Goal: Information Seeking & Learning: Learn about a topic

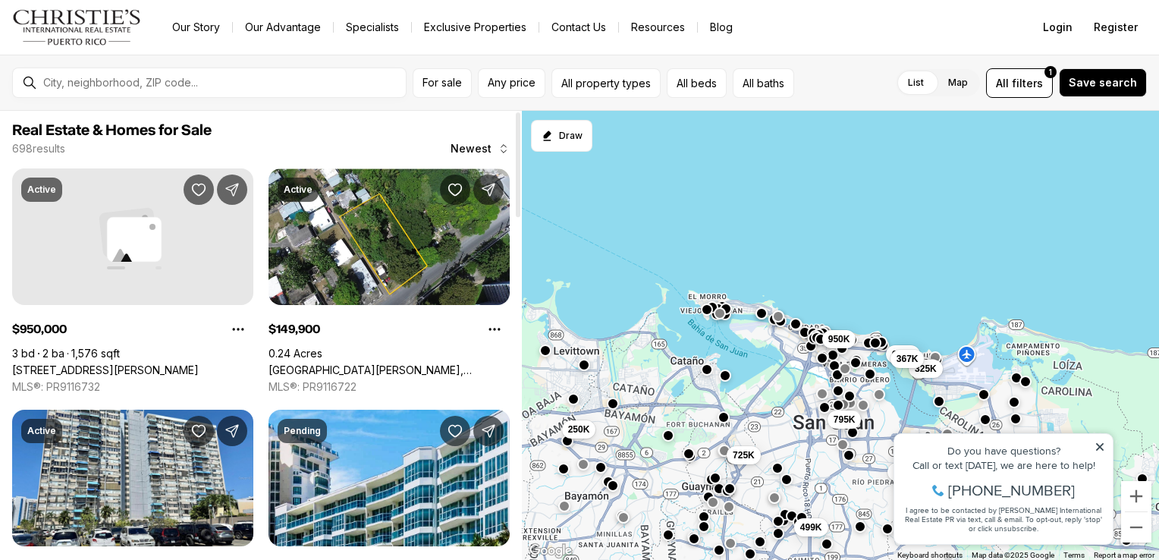
scroll to position [12, 0]
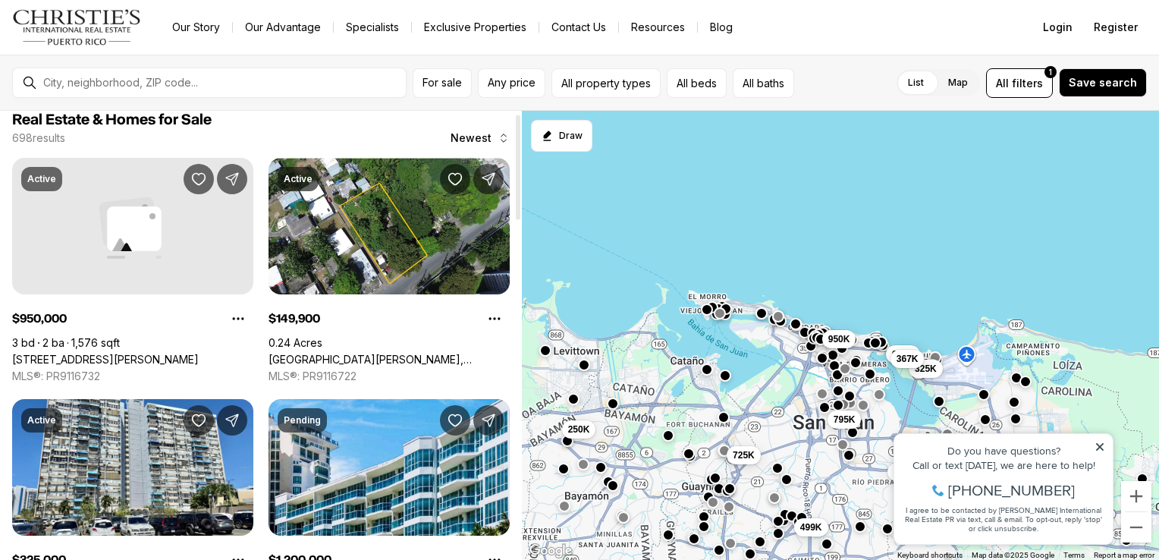
click at [516, 171] on div at bounding box center [518, 167] width 5 height 105
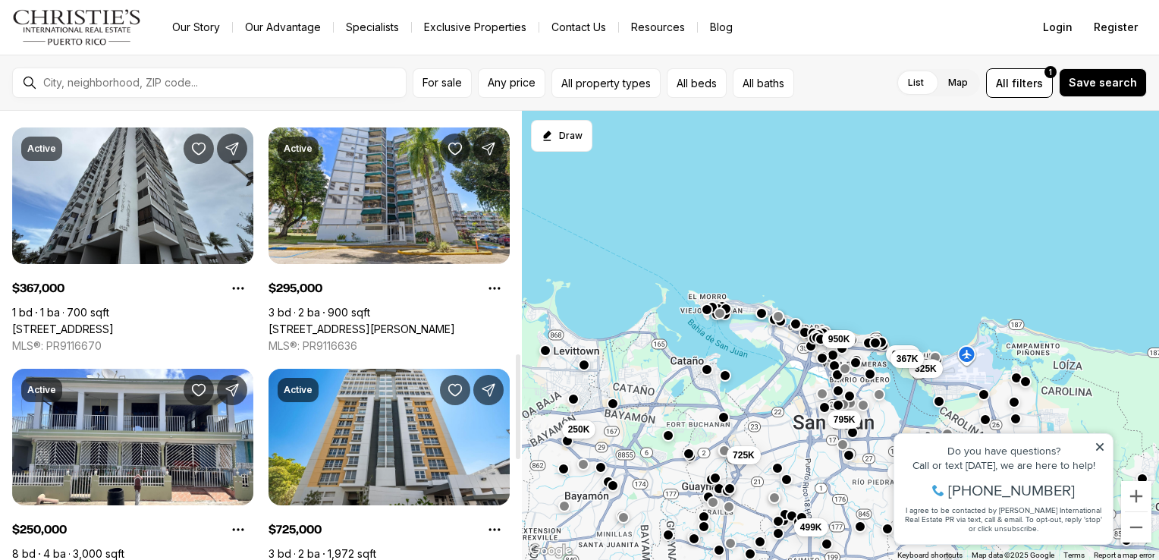
scroll to position [1056, 0]
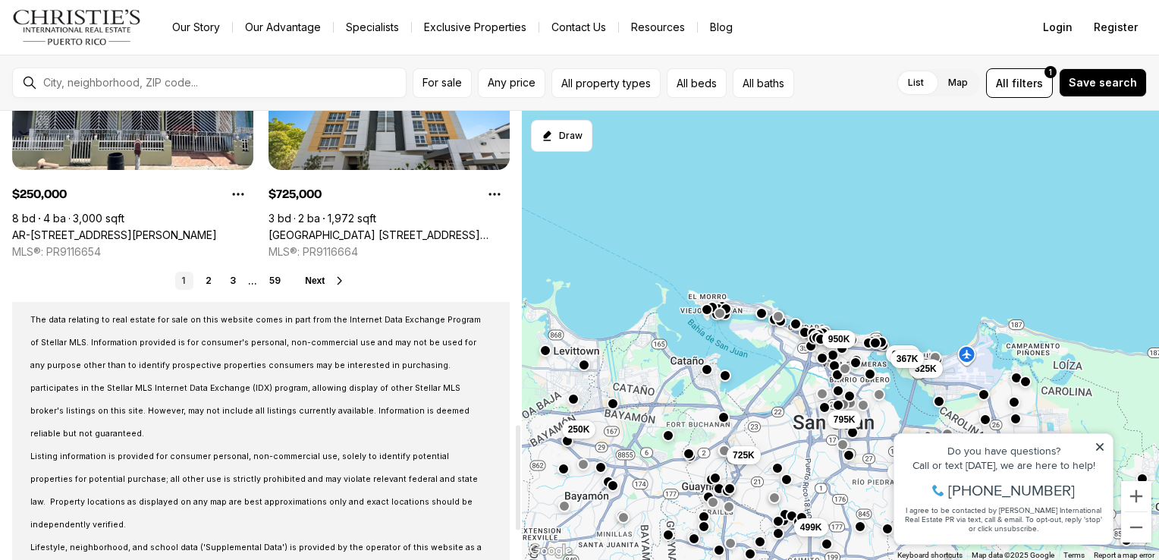
drag, startPoint x: 518, startPoint y: 176, endPoint x: 579, endPoint y: 485, distance: 315.4
click at [520, 485] on div at bounding box center [518, 477] width 5 height 105
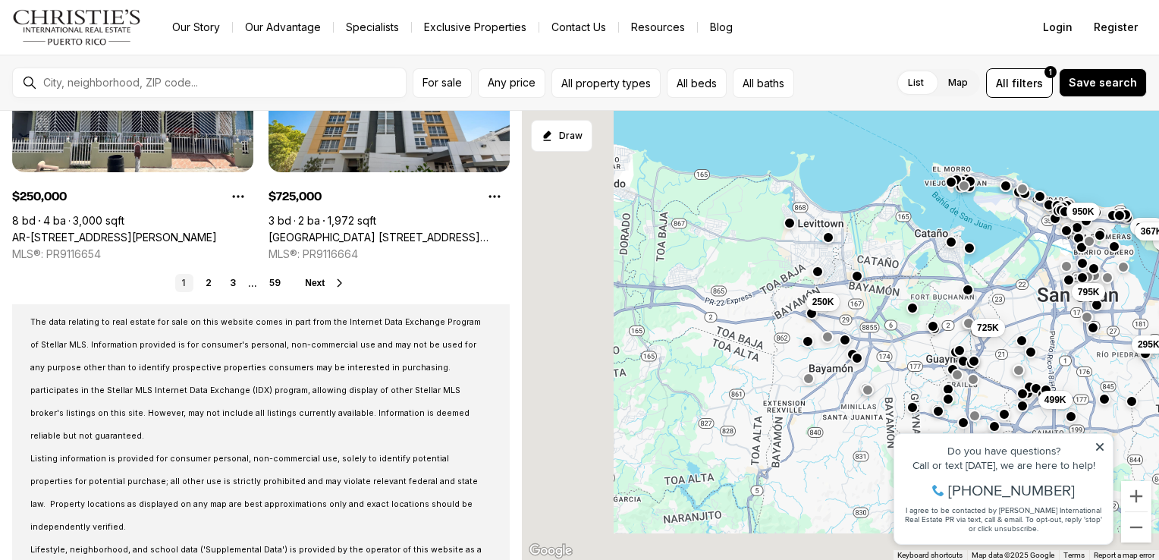
drag, startPoint x: 692, startPoint y: 353, endPoint x: 941, endPoint y: 223, distance: 281.2
click at [941, 223] on div "795K 150K 295K 325K 653K 950K 367K 725K 499K 250K" at bounding box center [840, 336] width 637 height 450
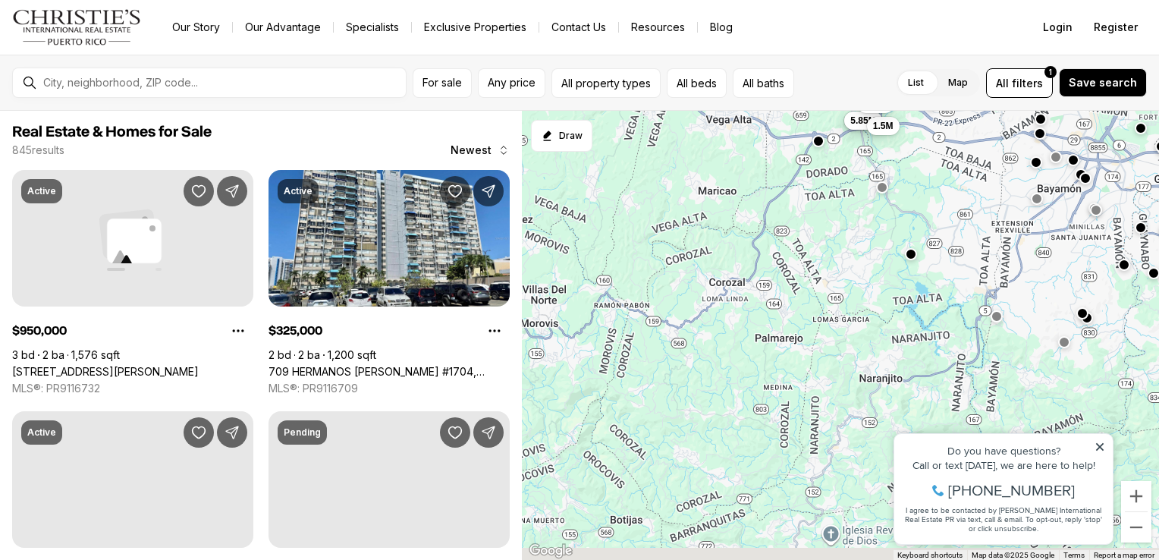
drag, startPoint x: 758, startPoint y: 369, endPoint x: 994, endPoint y: 184, distance: 299.8
click at [994, 184] on div "325K 653K 950K 499K 1.85M 1.25M 5.85M 1.5M 775K 7.25M" at bounding box center [840, 336] width 637 height 450
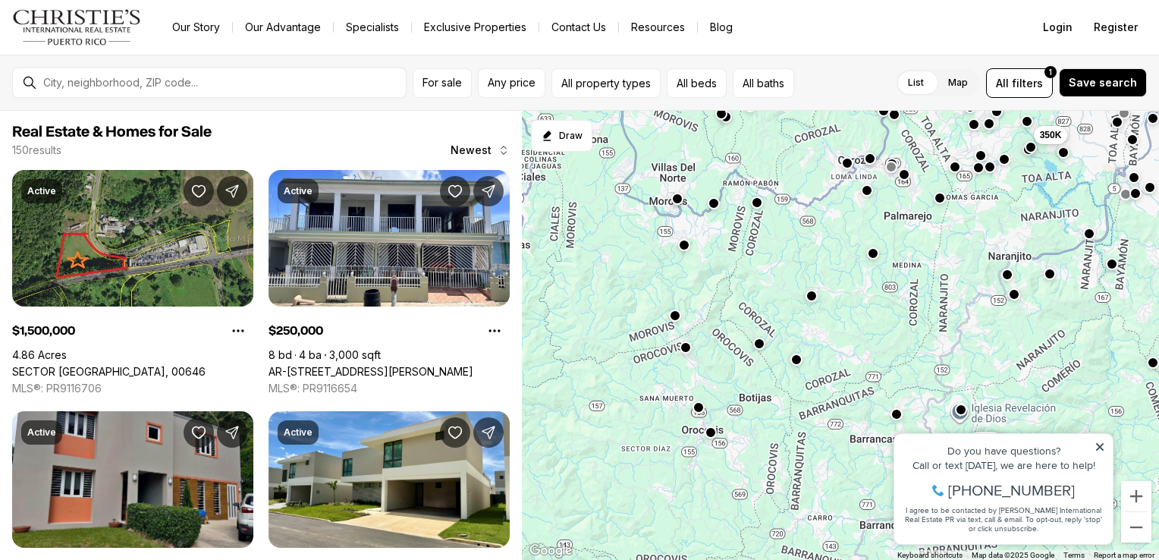
drag, startPoint x: 747, startPoint y: 308, endPoint x: 910, endPoint y: 158, distance: 221.7
click at [910, 158] on div "3.39M 175K 195K 175K 1.45M 17M 250K 1.5M 525K 350K 1.5M" at bounding box center [840, 336] width 637 height 450
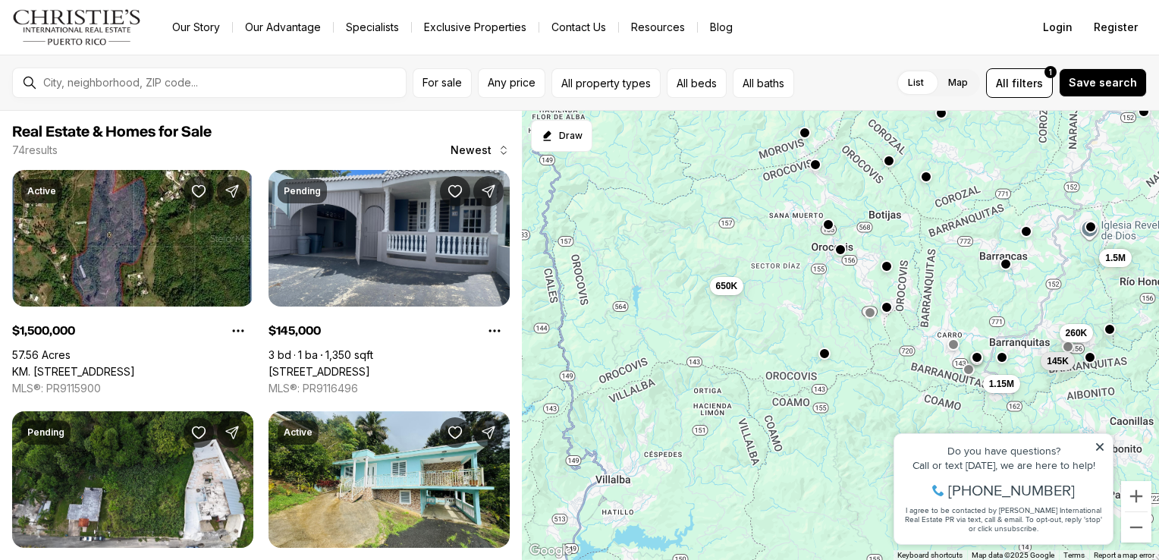
drag, startPoint x: 728, startPoint y: 352, endPoint x: 861, endPoint y: 165, distance: 229.6
click at [861, 165] on div "375K 350K 75K 725K 1.5M 260K 145K 138K 650K 50K 598K 1.15M" at bounding box center [840, 336] width 637 height 450
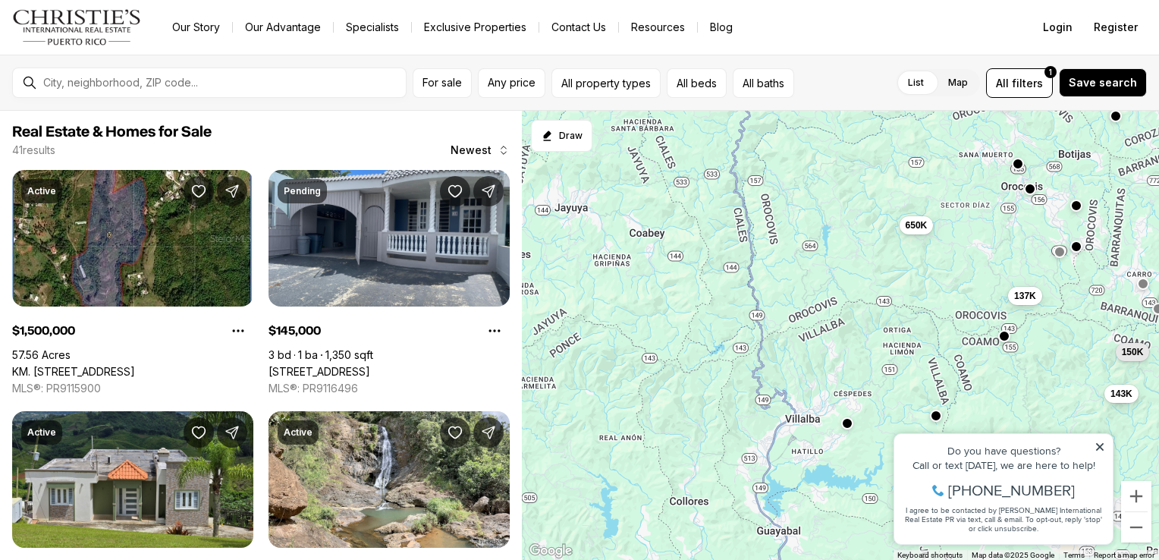
drag, startPoint x: 658, startPoint y: 329, endPoint x: 850, endPoint y: 268, distance: 202.2
click at [850, 268] on div "1.5M 260K 145K 350K 107K 650K 137K 1.15M 90K 150K 143K 2.7M" at bounding box center [840, 336] width 637 height 450
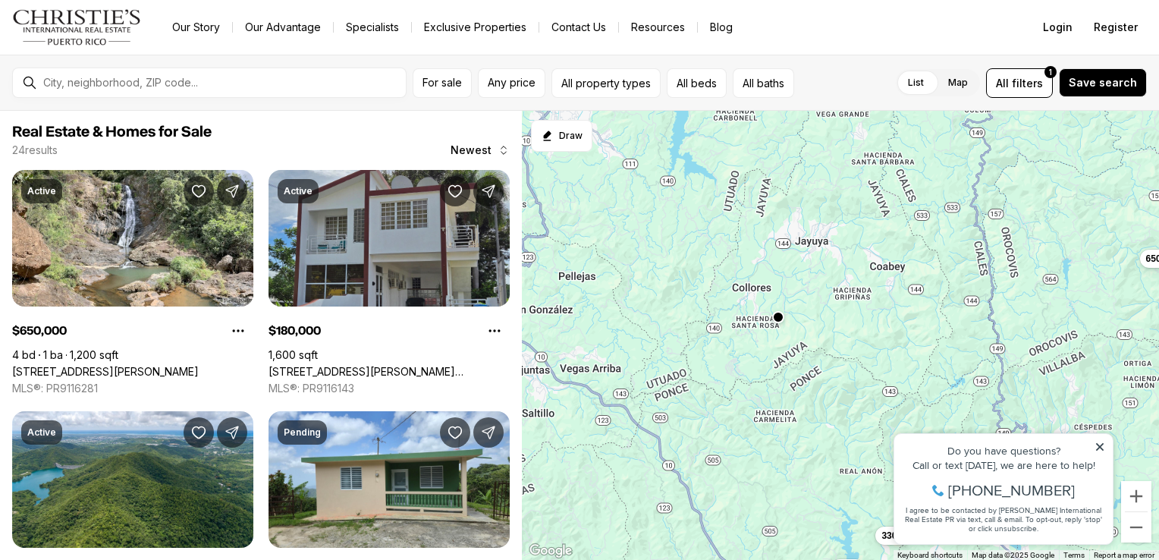
drag, startPoint x: 677, startPoint y: 356, endPoint x: 922, endPoint y: 392, distance: 248.3
click at [922, 392] on div "650K 229K 137K 249K 160K 150K 143K 180K 599K 330K 135K 295K" at bounding box center [840, 336] width 637 height 450
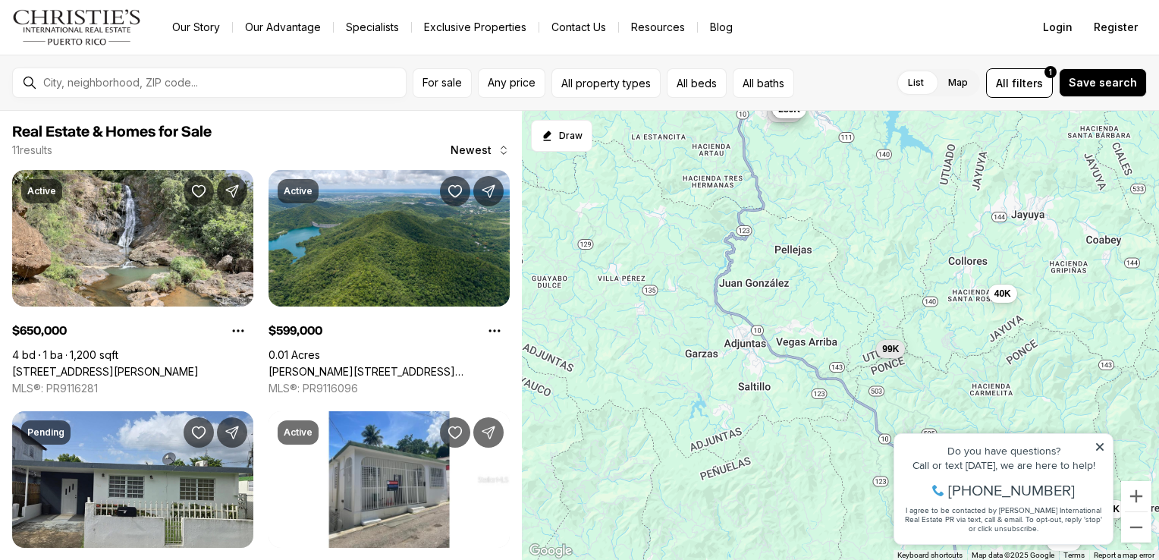
drag, startPoint x: 737, startPoint y: 378, endPoint x: 957, endPoint y: 352, distance: 221.6
click at [957, 352] on div "650K 2.95M 599K 330K 40K 165K 135K 160K 289K 270K 99K" at bounding box center [840, 336] width 637 height 450
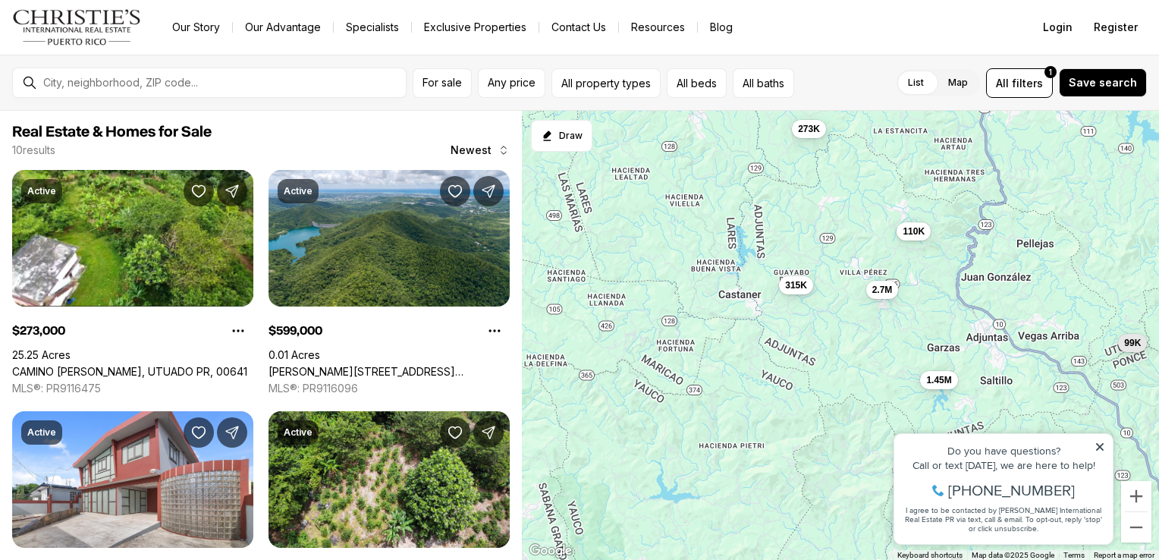
drag, startPoint x: 677, startPoint y: 352, endPoint x: 921, endPoint y: 347, distance: 243.5
click at [921, 347] on div "599K 330K 40K 270K 99K 273K 110K 2.7M 1.45M 315K" at bounding box center [840, 336] width 637 height 450
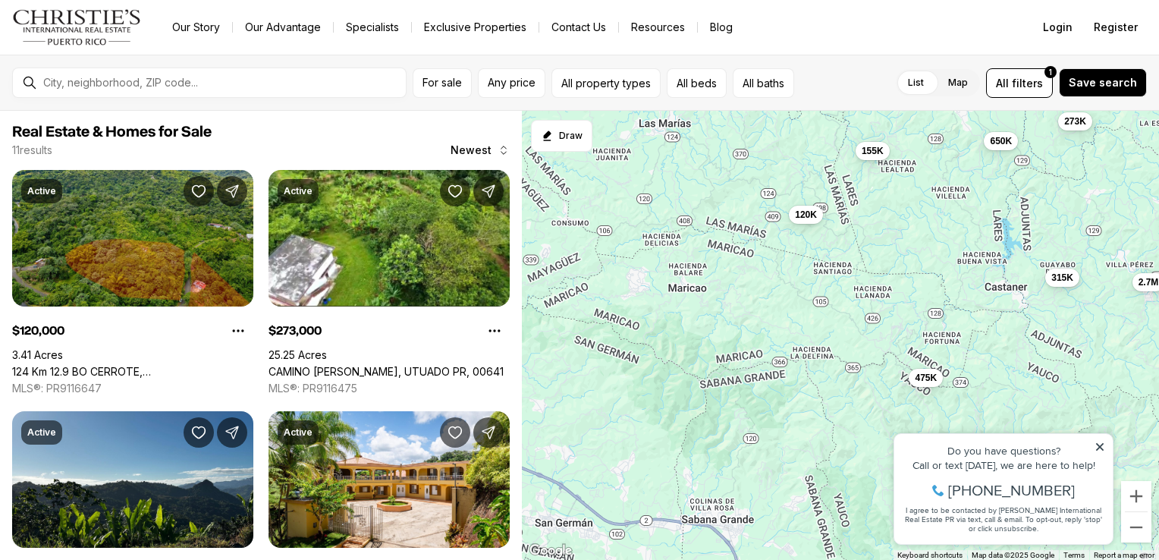
drag, startPoint x: 596, startPoint y: 352, endPoint x: 864, endPoint y: 344, distance: 267.9
click at [864, 344] on div "99K 273K 110K 2.7M 1.45M 315K 120K 155K 650K 475K 220K" at bounding box center [840, 336] width 637 height 450
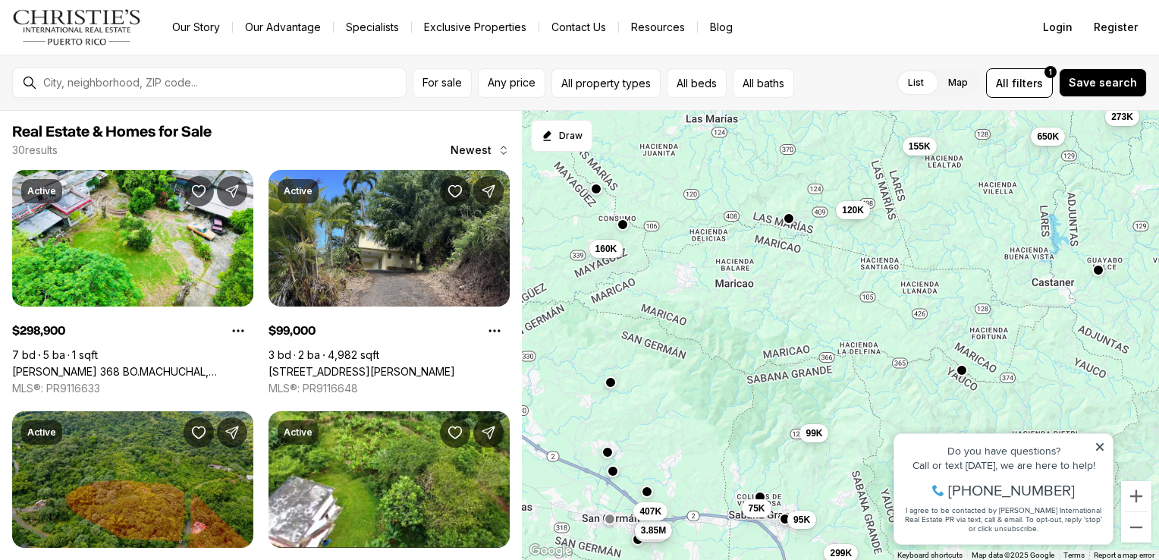
drag, startPoint x: 616, startPoint y: 340, endPoint x: 665, endPoint y: 335, distance: 49.5
click at [665, 335] on div "273K 120K 155K 650K 299K 99K 110K 3.85M 75K 160K 407K 95K" at bounding box center [840, 336] width 637 height 450
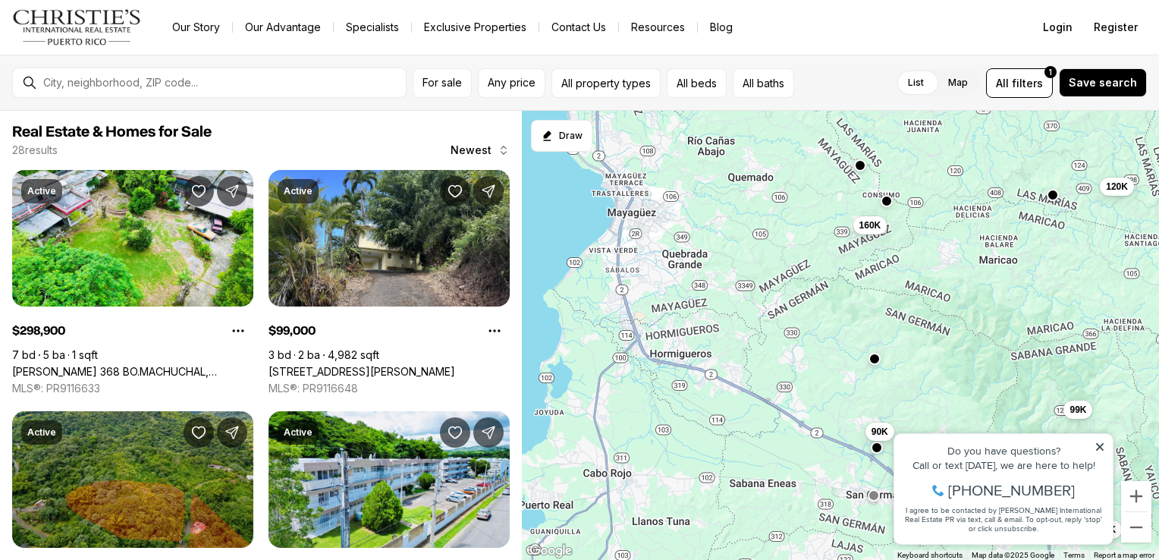
drag, startPoint x: 598, startPoint y: 369, endPoint x: 865, endPoint y: 345, distance: 268.0
click at [865, 345] on div "120K 155K 650K 299K 99K 110K 3.85M 75K 160K 407K 95K 90K" at bounding box center [840, 336] width 637 height 450
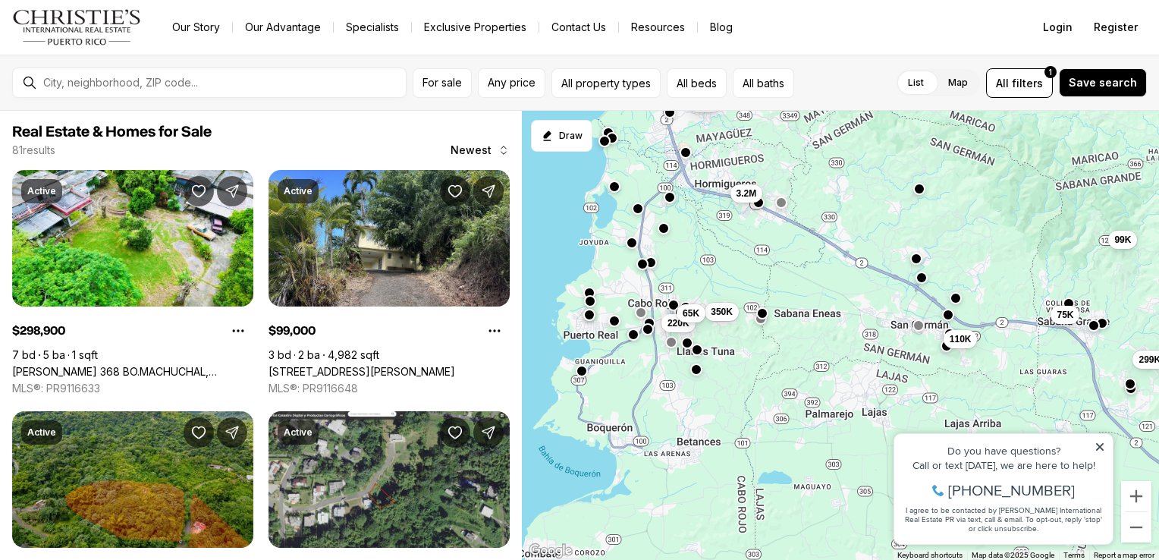
drag, startPoint x: 718, startPoint y: 423, endPoint x: 765, endPoint y: 250, distance: 179.0
click at [765, 250] on div "120K 299K 99K 110K 75K 225K 1.25M 3.2M 350K 55K 220K 65K" at bounding box center [840, 336] width 637 height 450
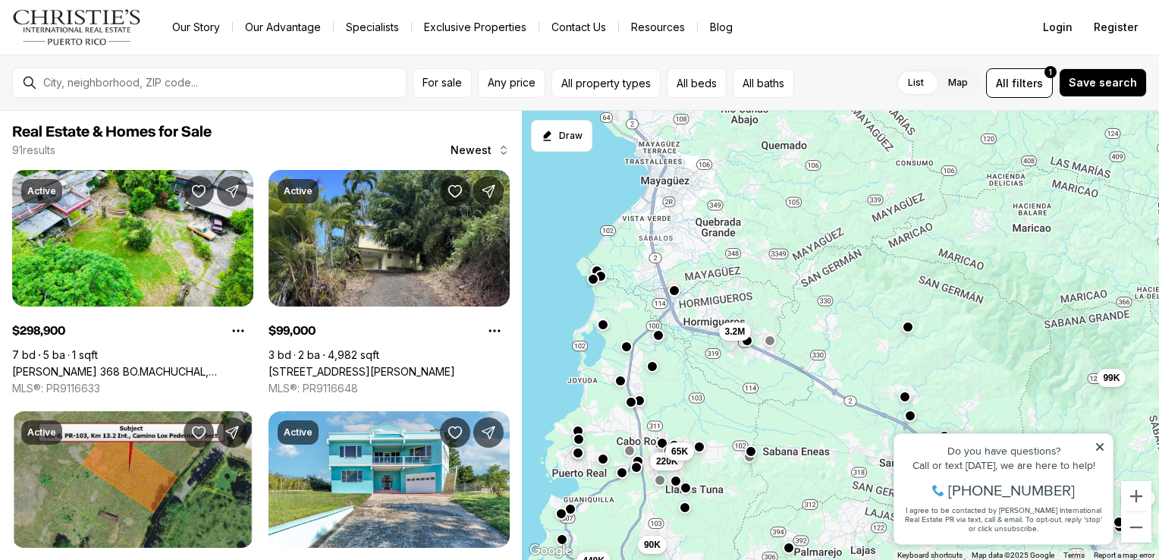
drag, startPoint x: 670, startPoint y: 238, endPoint x: 658, endPoint y: 378, distance: 140.8
click at [658, 378] on div "299K 99K 110K 75K 3.2M 220K 65K 280K 440K 239K 265K 90K" at bounding box center [840, 336] width 637 height 450
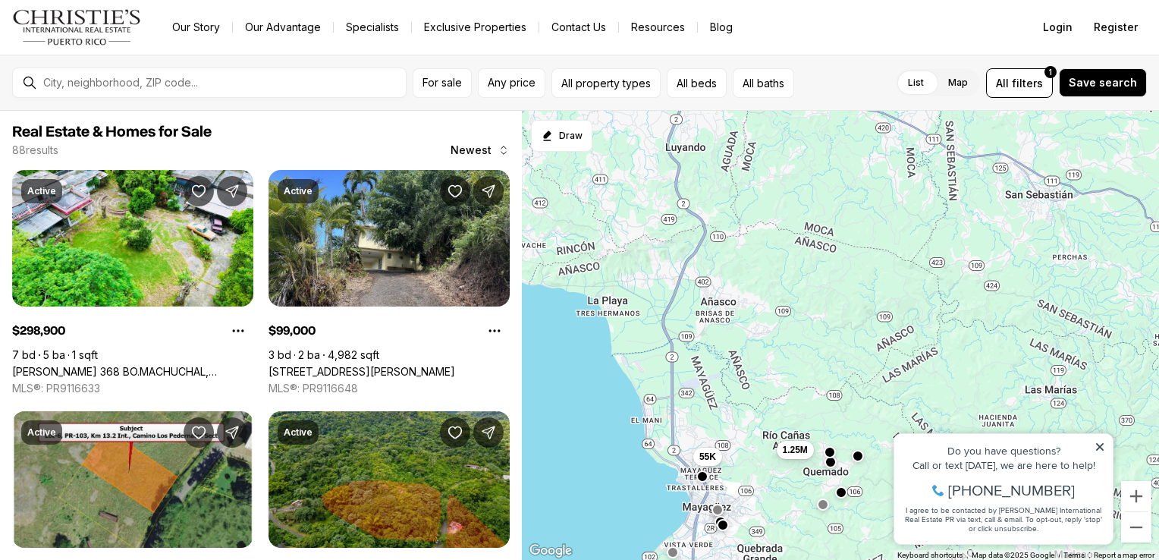
drag, startPoint x: 682, startPoint y: 269, endPoint x: 725, endPoint y: 598, distance: 332.8
click at [725, 559] on html "Go to: Homepage Our Story Our Advantage Specialists Exclusive Properties Contac…" at bounding box center [579, 280] width 1159 height 560
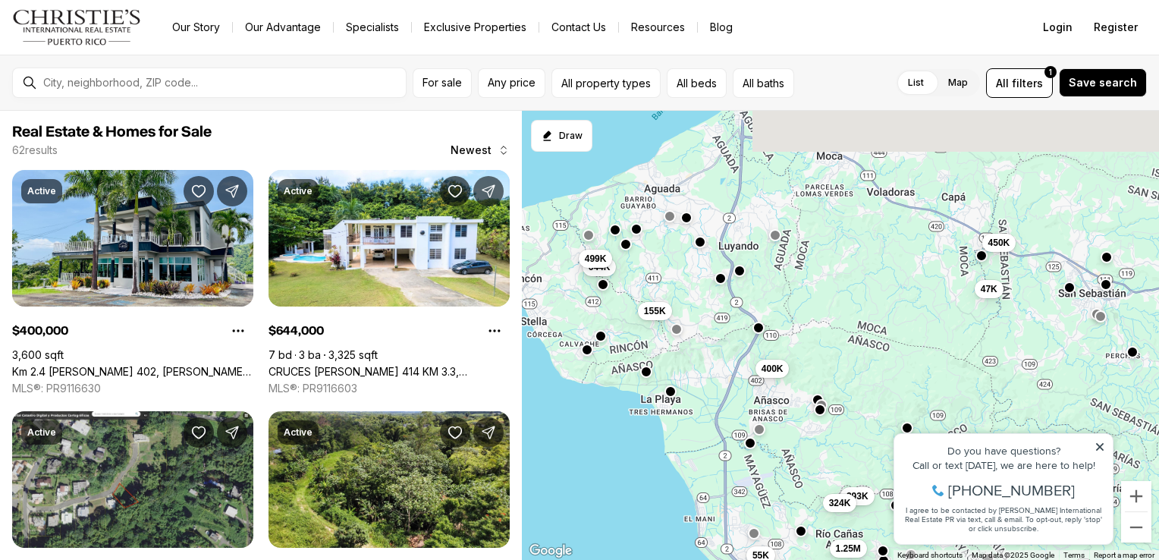
drag, startPoint x: 612, startPoint y: 254, endPoint x: 662, endPoint y: 356, distance: 114.0
click at [662, 356] on div "225K 1.25M 160K 55K 400K 644K 47K 155K 293K 324K 499K 450K" at bounding box center [840, 336] width 637 height 450
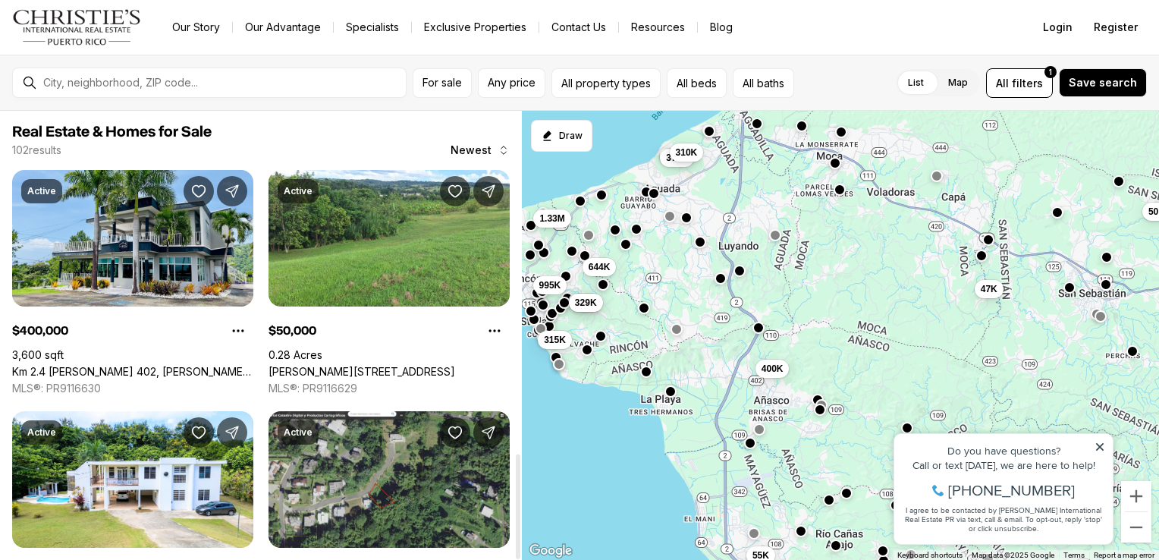
scroll to position [1468, 0]
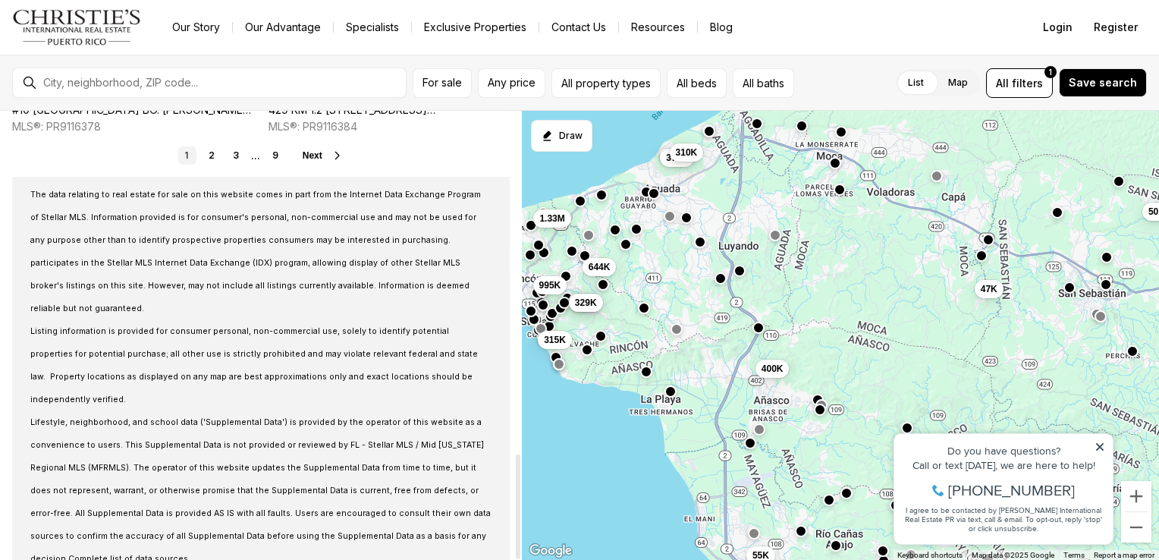
click at [514, 554] on div at bounding box center [518, 335] width 8 height 449
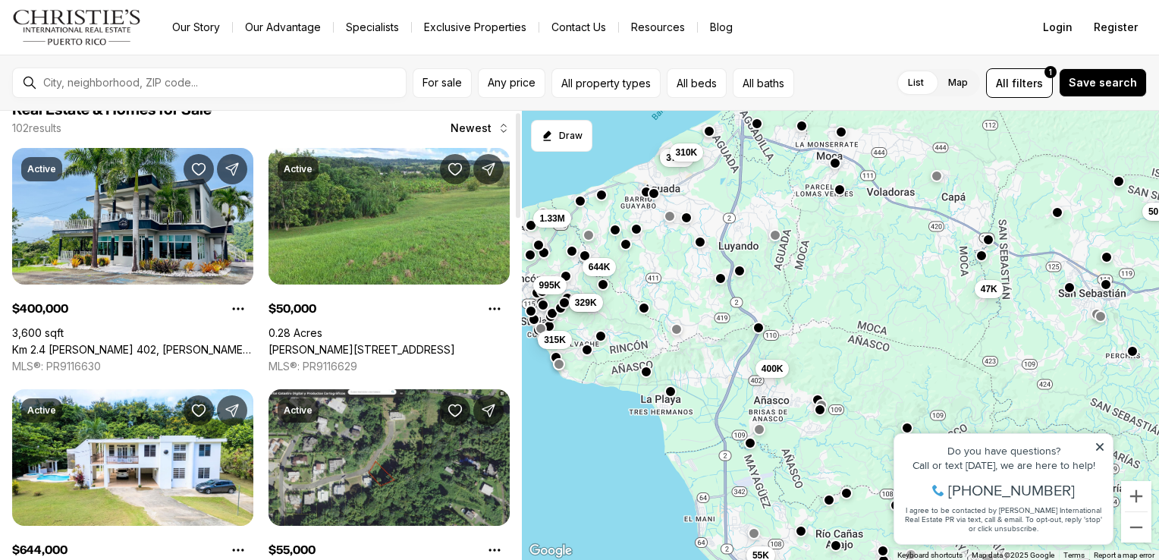
scroll to position [0, 0]
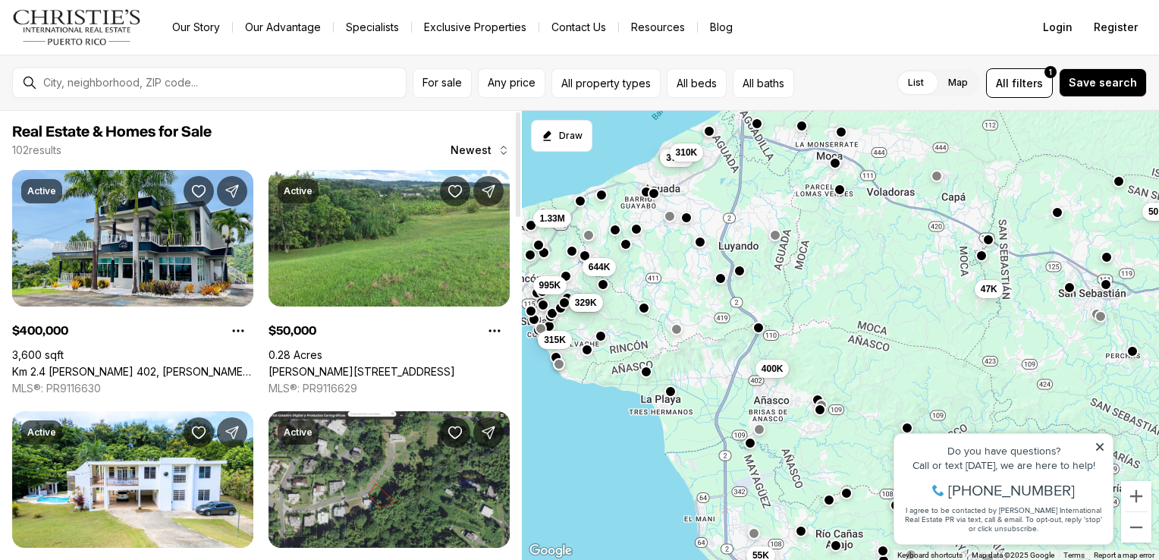
drag, startPoint x: 519, startPoint y: 495, endPoint x: 520, endPoint y: 129, distance: 366.4
click at [520, 129] on div at bounding box center [518, 164] width 5 height 105
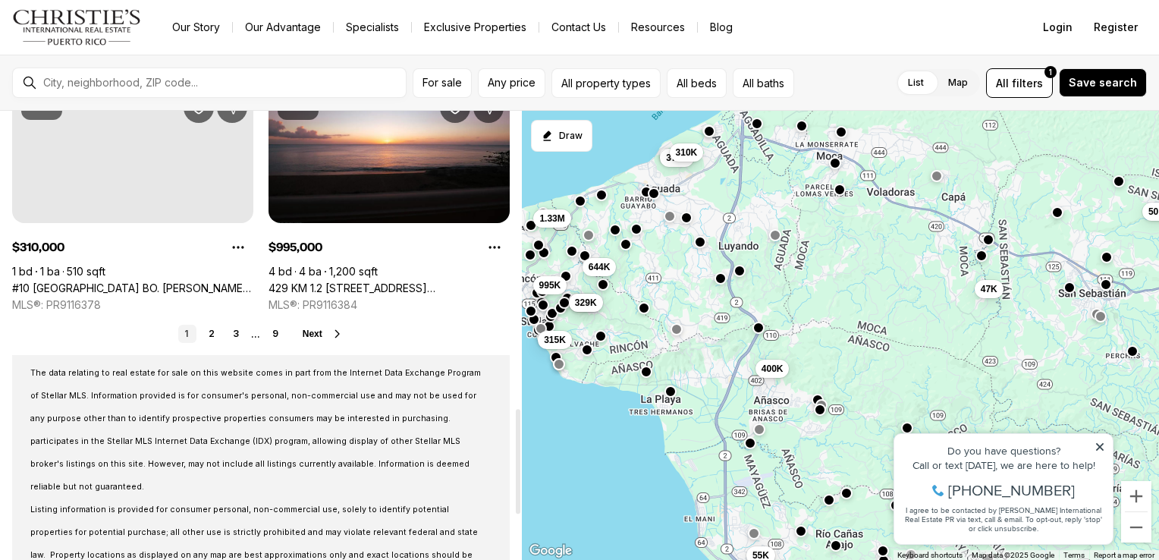
scroll to position [1292, 0]
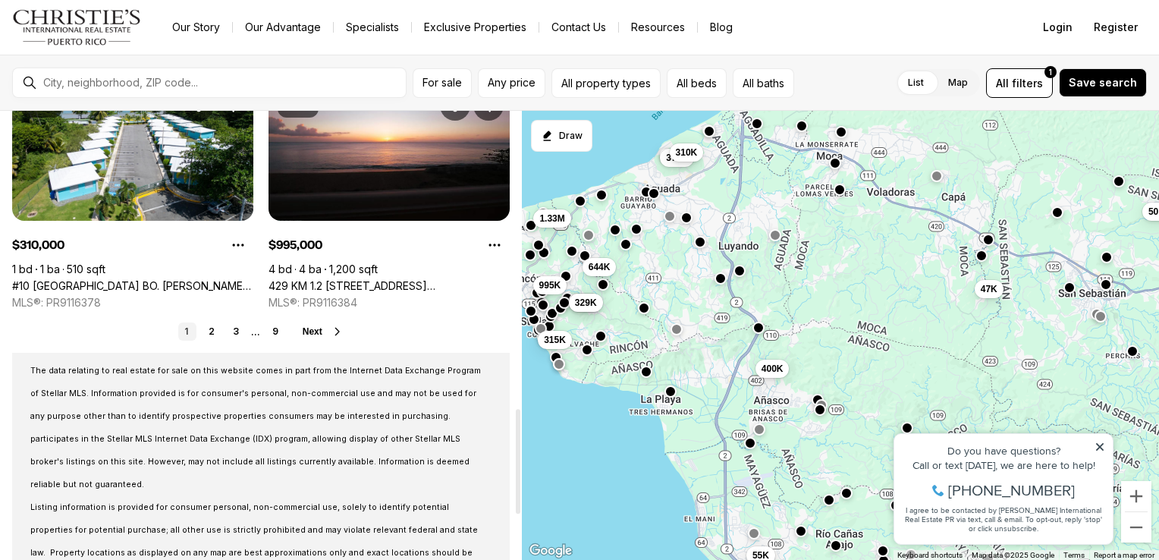
drag, startPoint x: 518, startPoint y: 204, endPoint x: 566, endPoint y: 505, distance: 304.9
click at [520, 505] on div at bounding box center [518, 461] width 5 height 105
click at [213, 337] on link "2" at bounding box center [212, 331] width 18 height 18
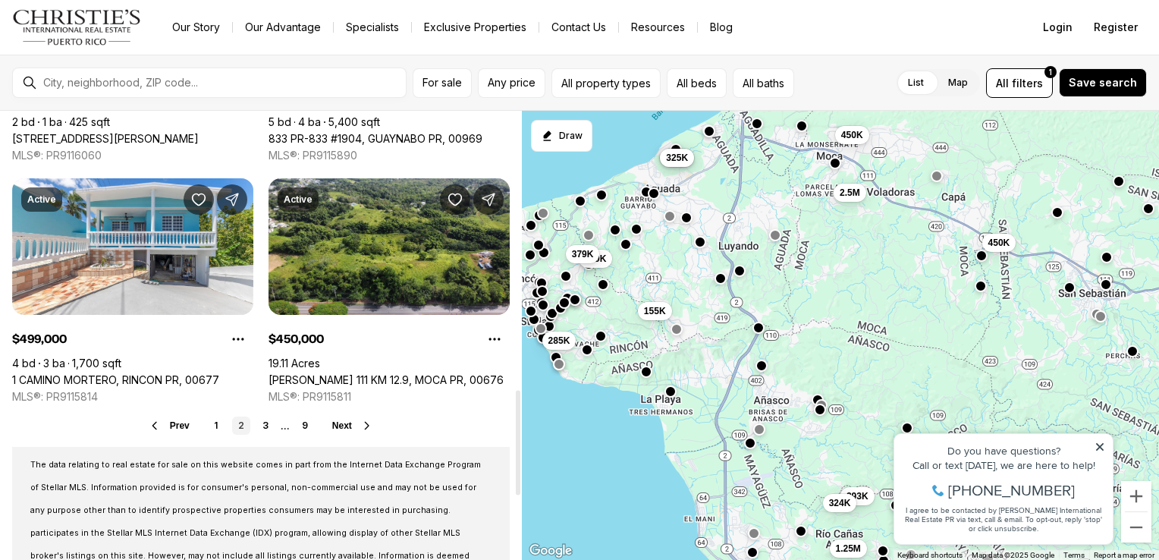
scroll to position [1201, 0]
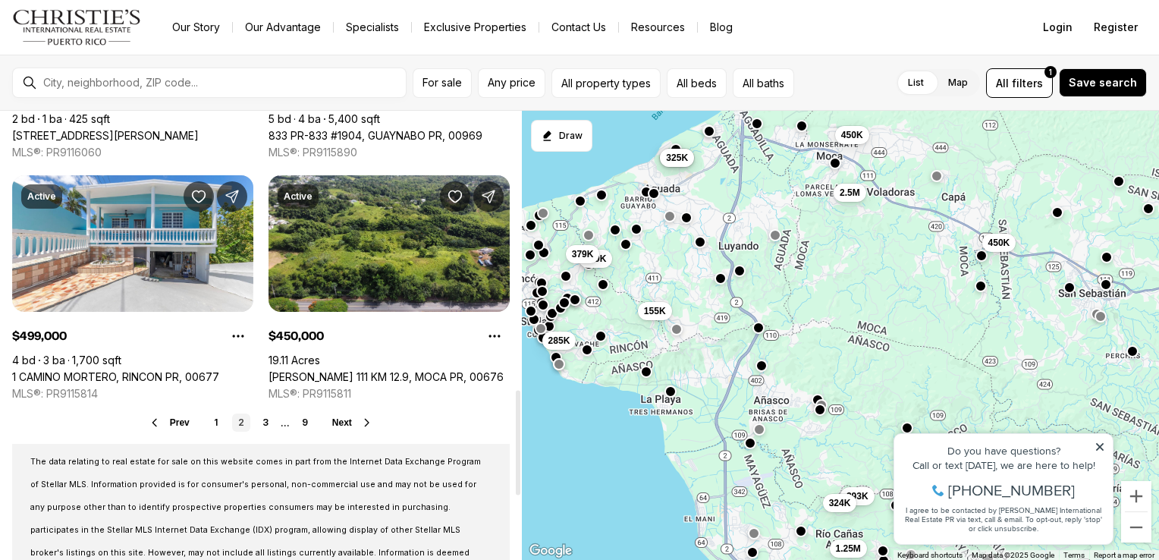
drag, startPoint x: 518, startPoint y: 200, endPoint x: 531, endPoint y: 480, distance: 280.2
click at [520, 480] on div at bounding box center [518, 442] width 5 height 105
click at [358, 416] on button "Next" at bounding box center [352, 422] width 41 height 12
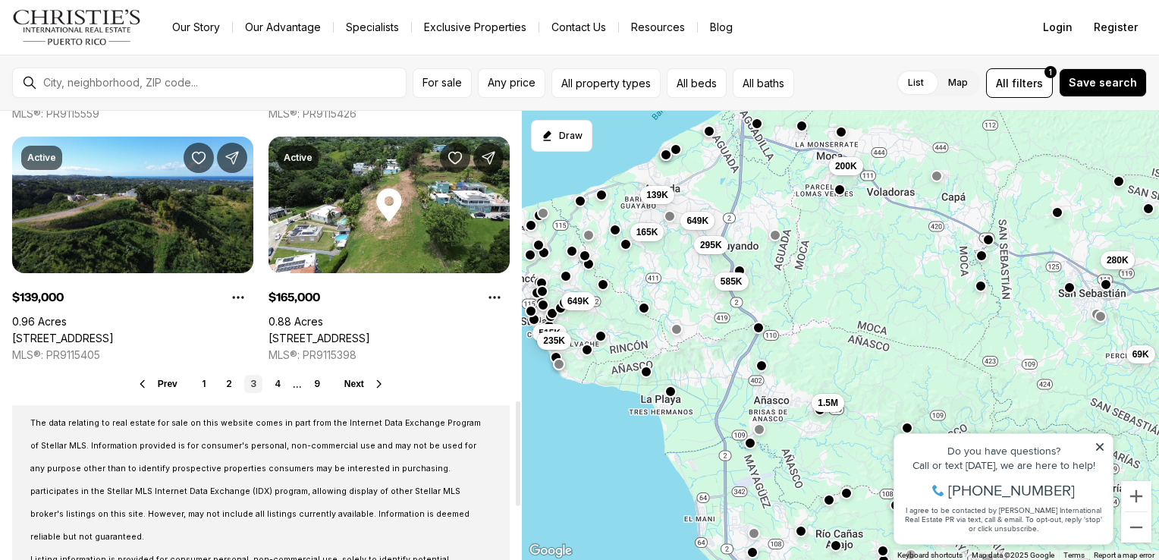
scroll to position [1245, 0]
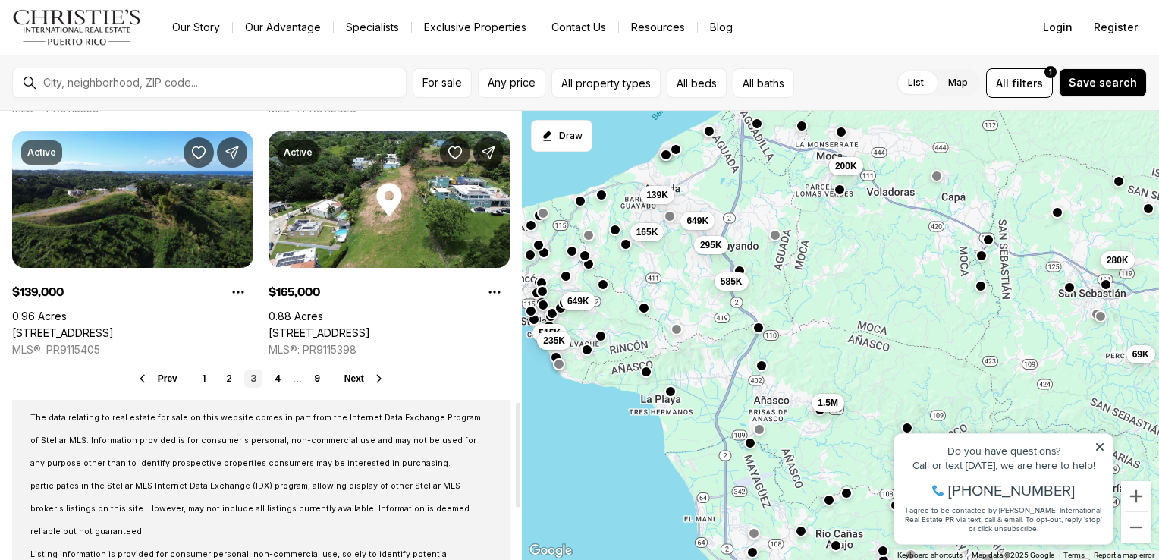
drag, startPoint x: 518, startPoint y: 193, endPoint x: 522, endPoint y: 482, distance: 289.8
click at [520, 482] on div at bounding box center [518, 454] width 5 height 105
click at [360, 378] on span "Next" at bounding box center [354, 378] width 20 height 11
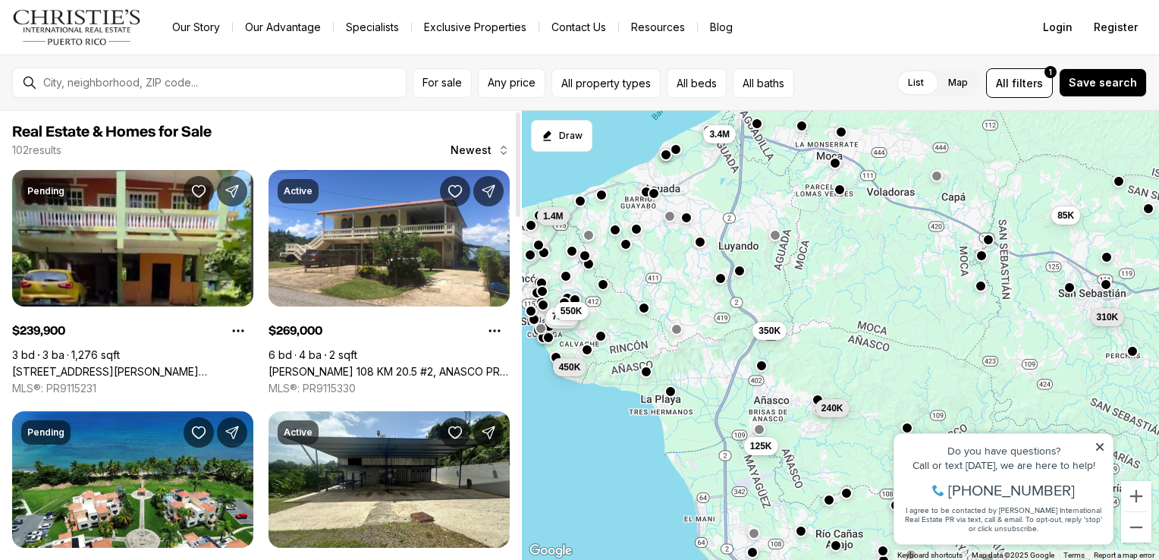
click at [519, 206] on div at bounding box center [518, 164] width 5 height 105
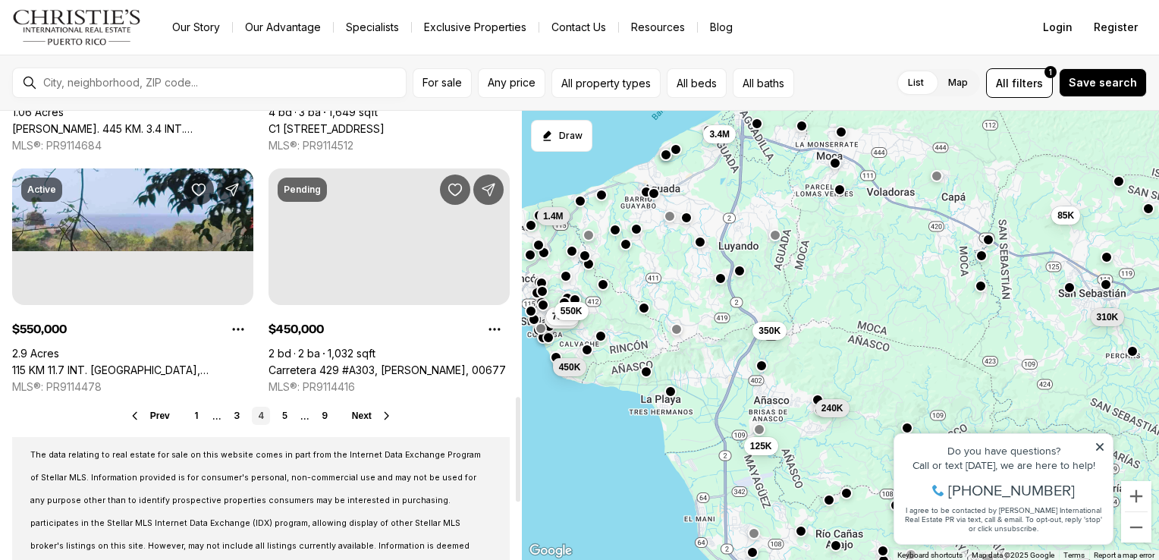
scroll to position [1226, 0]
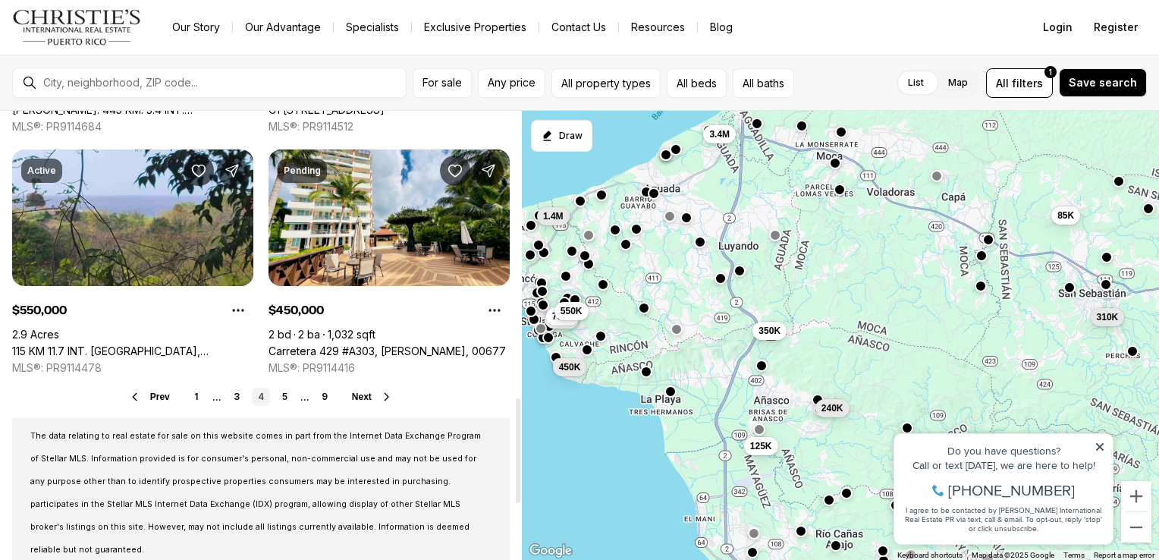
drag, startPoint x: 519, startPoint y: 206, endPoint x: 470, endPoint y: 492, distance: 290.0
click at [516, 492] on div at bounding box center [518, 450] width 5 height 105
click at [367, 393] on span "Next" at bounding box center [362, 396] width 20 height 11
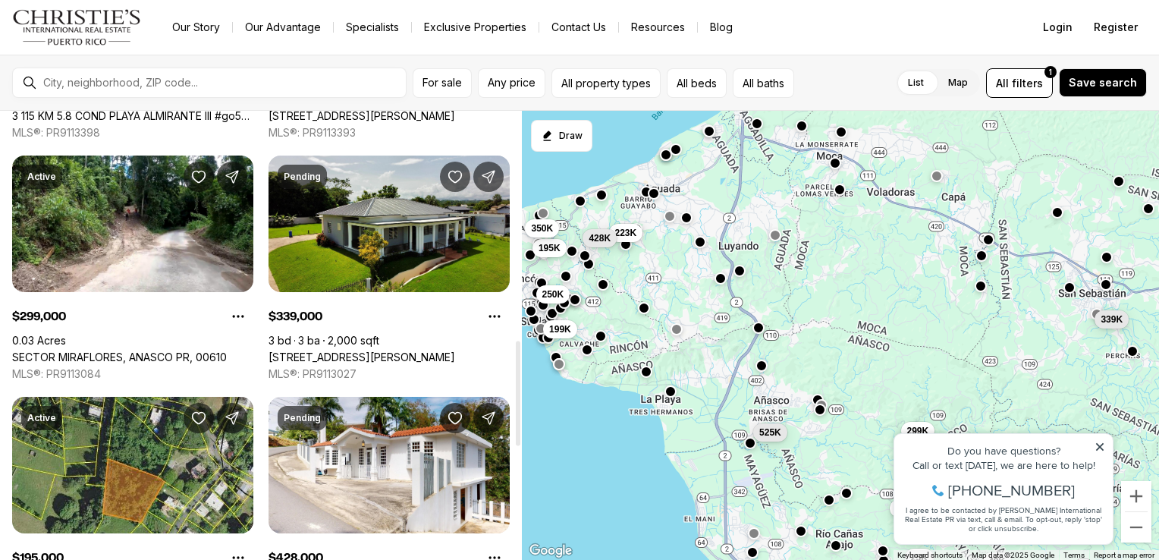
scroll to position [981, 0]
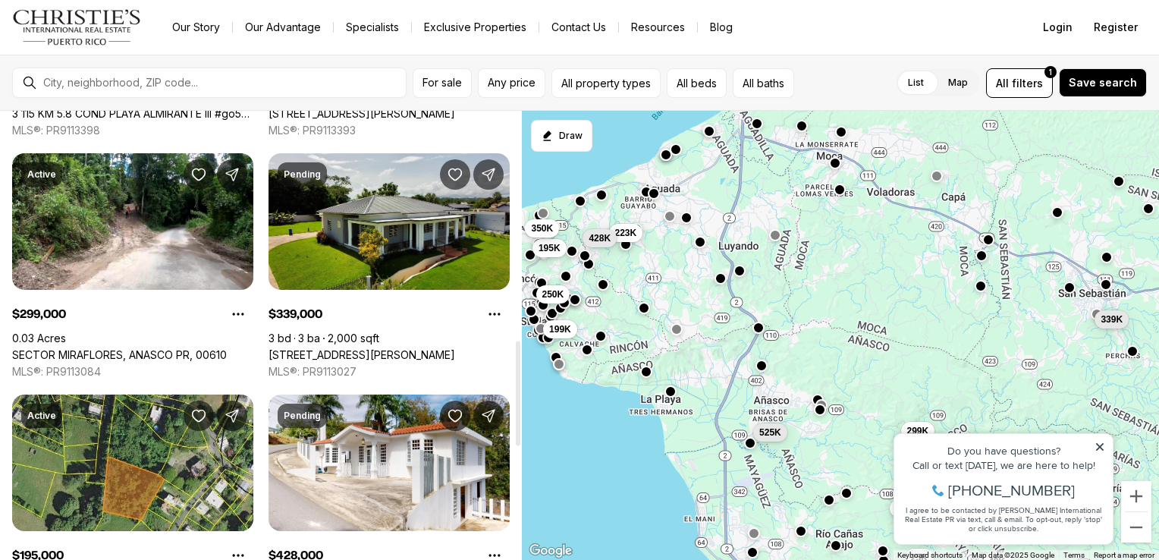
drag, startPoint x: 519, startPoint y: 206, endPoint x: 484, endPoint y: 435, distance: 231.7
click at [516, 435] on div at bounding box center [518, 393] width 5 height 105
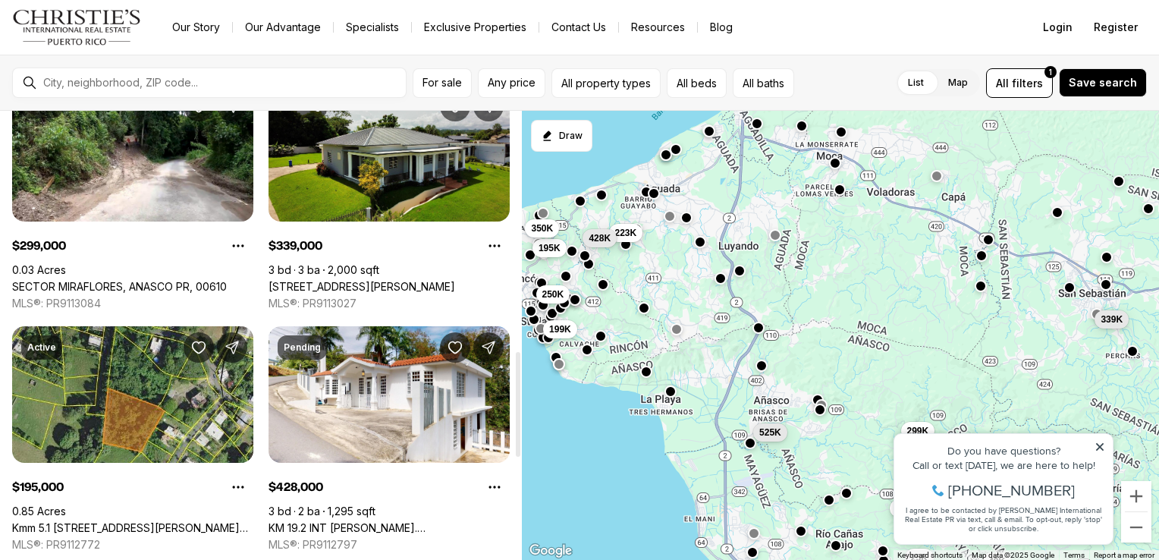
scroll to position [1073, 0]
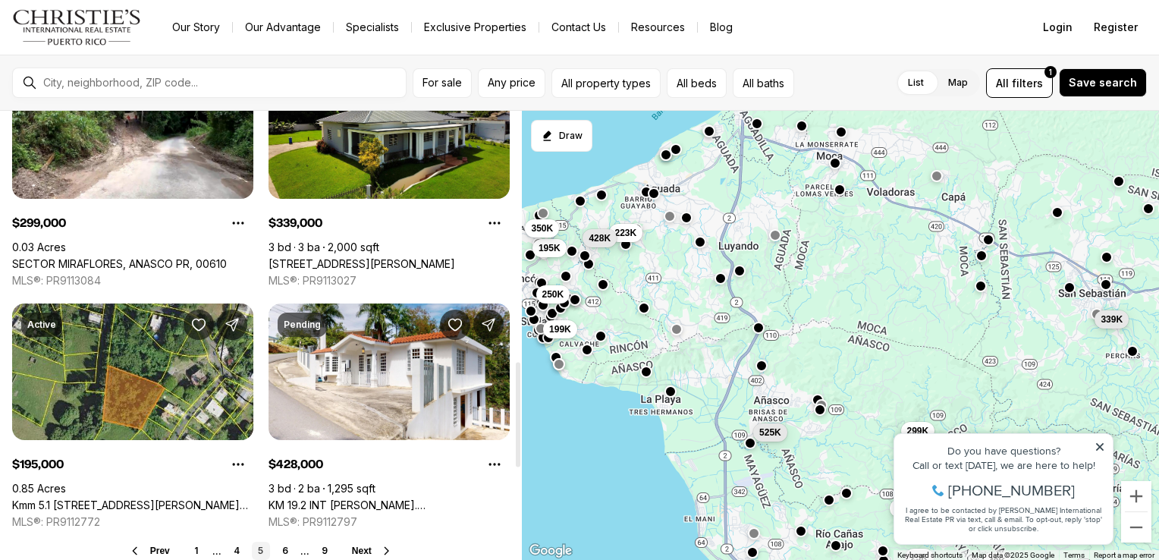
drag, startPoint x: 517, startPoint y: 356, endPoint x: 504, endPoint y: 378, distance: 24.8
click at [516, 378] on div at bounding box center [518, 415] width 5 height 105
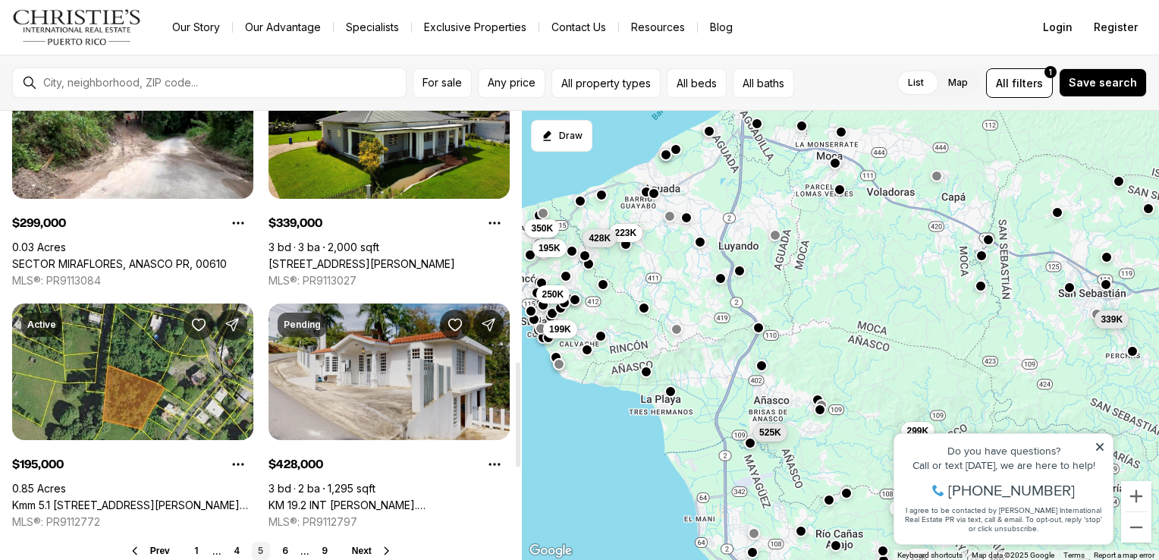
click at [491, 498] on link "KM 19.2 INT CARR. 115 BO RIO GRANDE, AGUADA PR, 00602" at bounding box center [389, 505] width 241 height 14
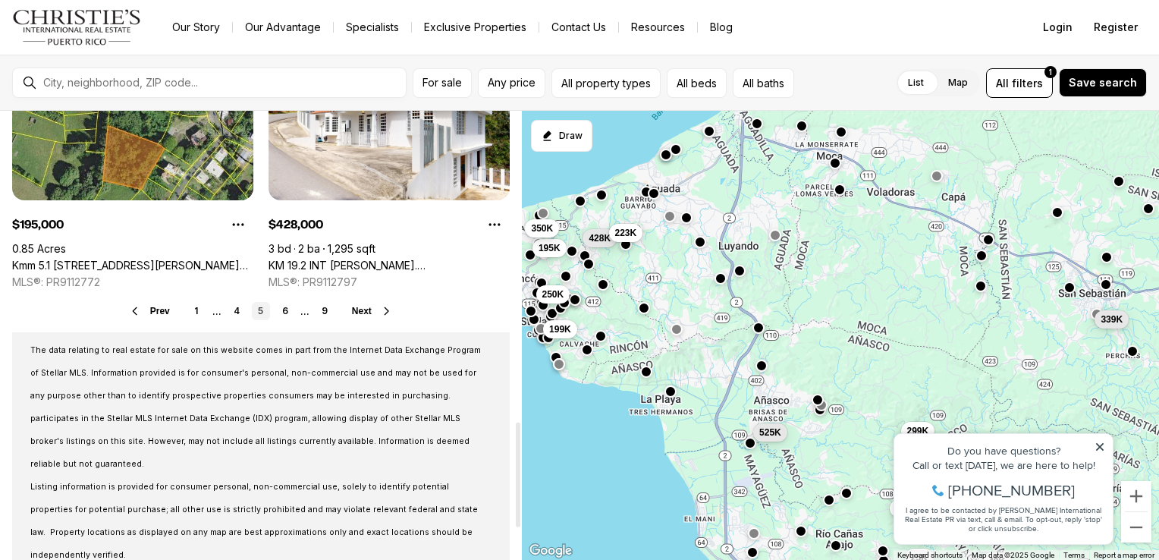
scroll to position [1335, 0]
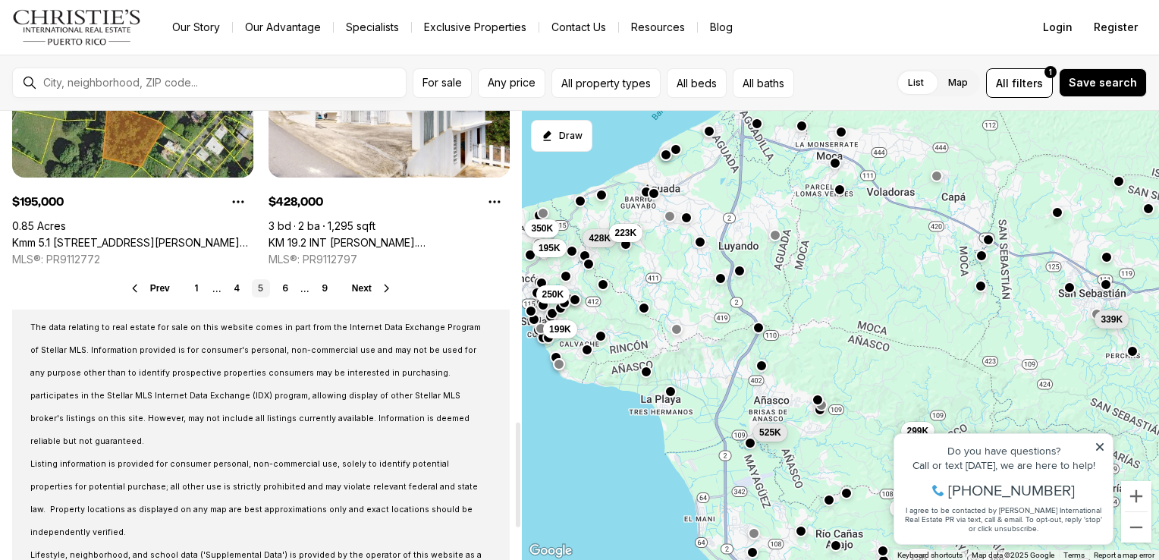
drag, startPoint x: 518, startPoint y: 372, endPoint x: 516, endPoint y: 433, distance: 61.5
click at [516, 433] on div at bounding box center [518, 474] width 5 height 105
click at [355, 290] on span "Next" at bounding box center [362, 288] width 20 height 11
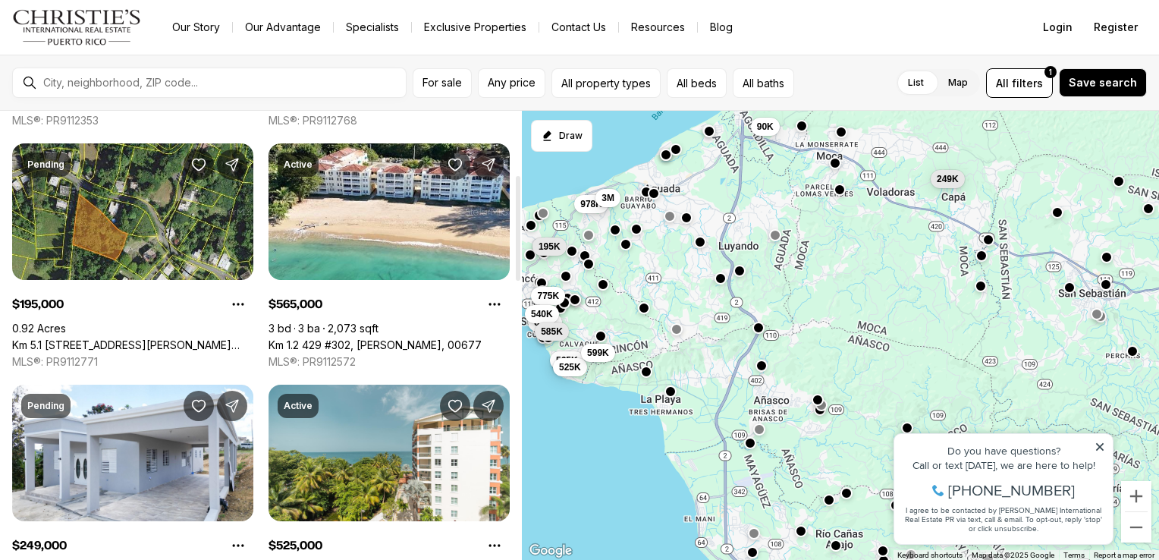
scroll to position [265, 0]
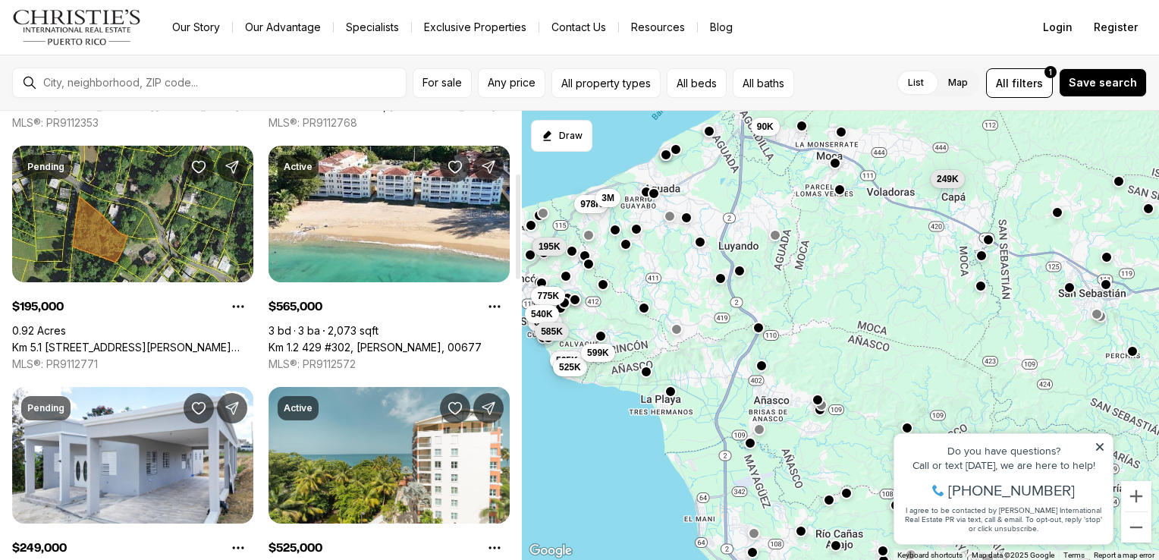
drag, startPoint x: 516, startPoint y: 194, endPoint x: 515, endPoint y: 256, distance: 62.2
click at [516, 256] on div at bounding box center [518, 226] width 5 height 105
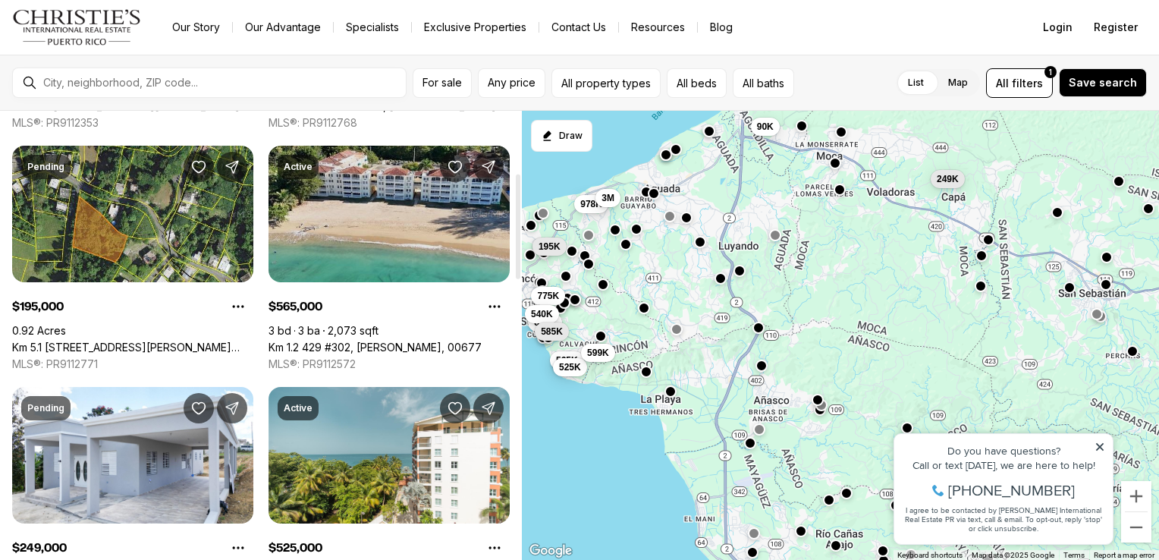
click at [400, 341] on link "Km 1.2 429 #302, [PERSON_NAME], 00677" at bounding box center [375, 348] width 213 height 14
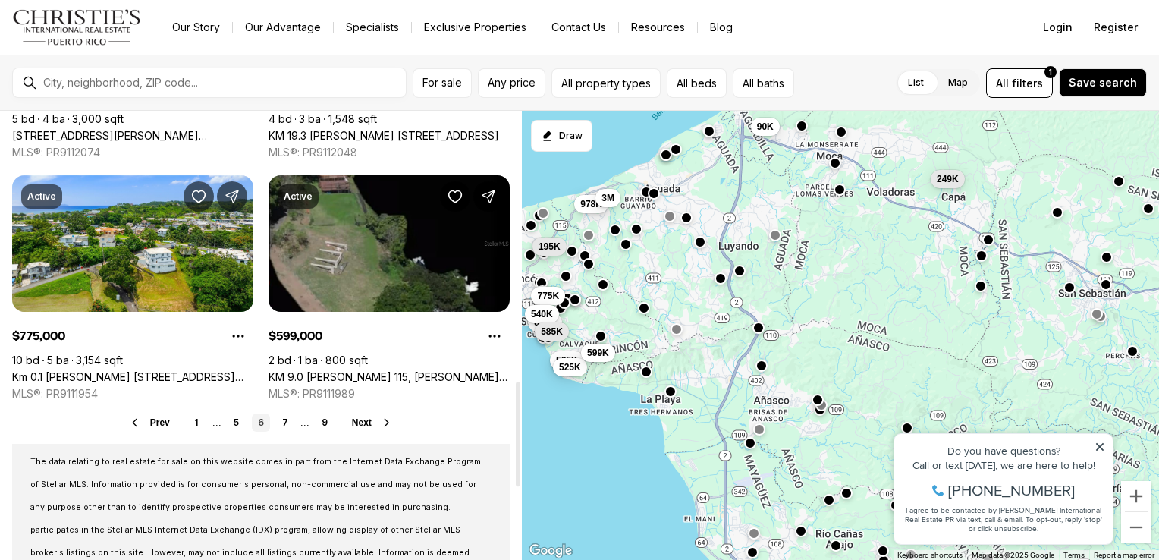
scroll to position [1258, 0]
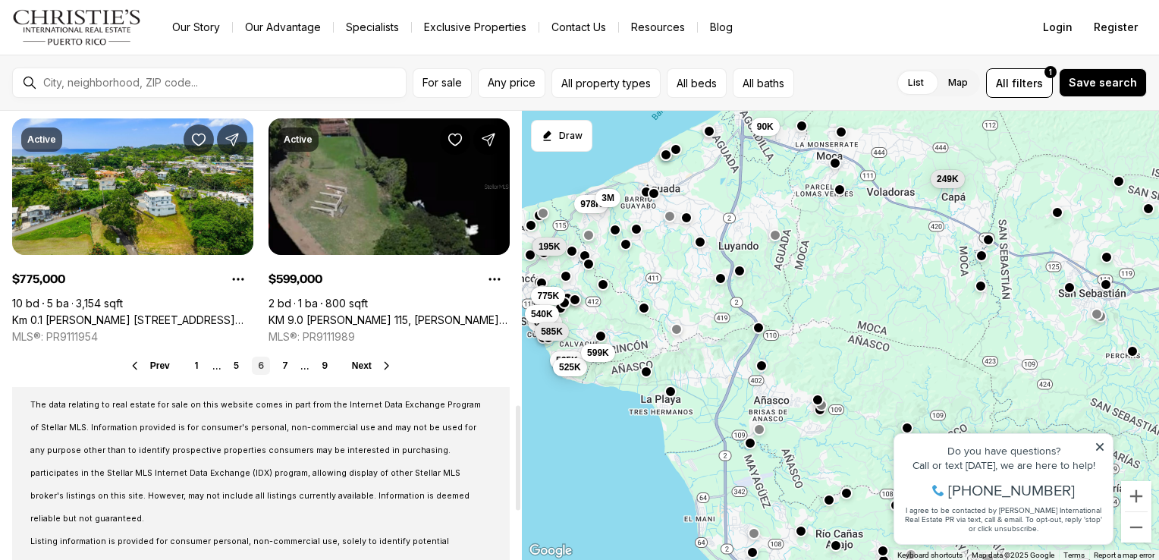
drag, startPoint x: 517, startPoint y: 262, endPoint x: 520, endPoint y: 493, distance: 231.4
click at [520, 493] on div at bounding box center [518, 457] width 5 height 105
click at [369, 360] on button "Next" at bounding box center [372, 366] width 41 height 12
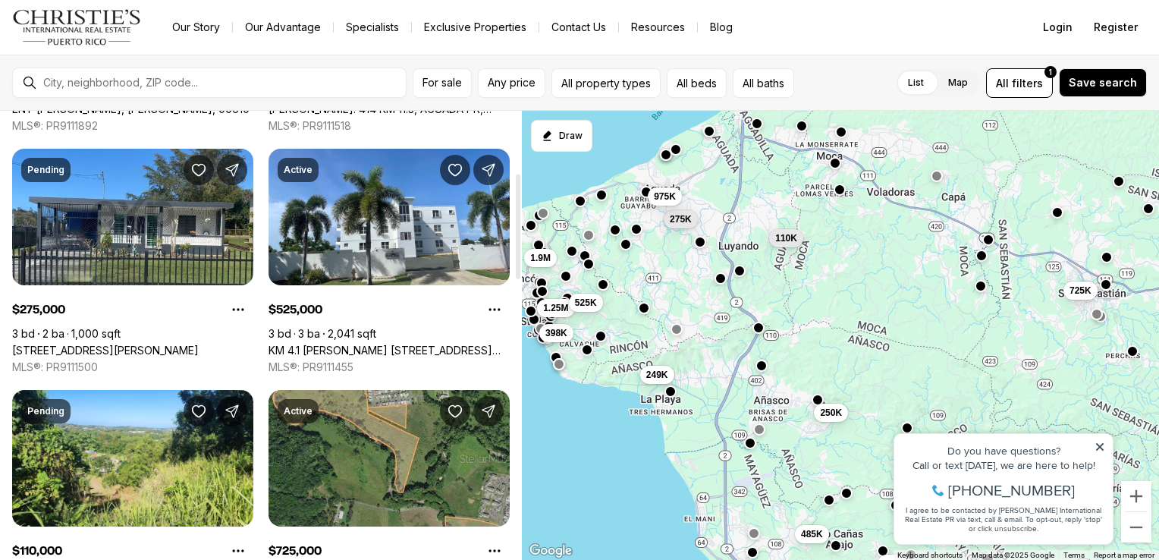
scroll to position [268, 0]
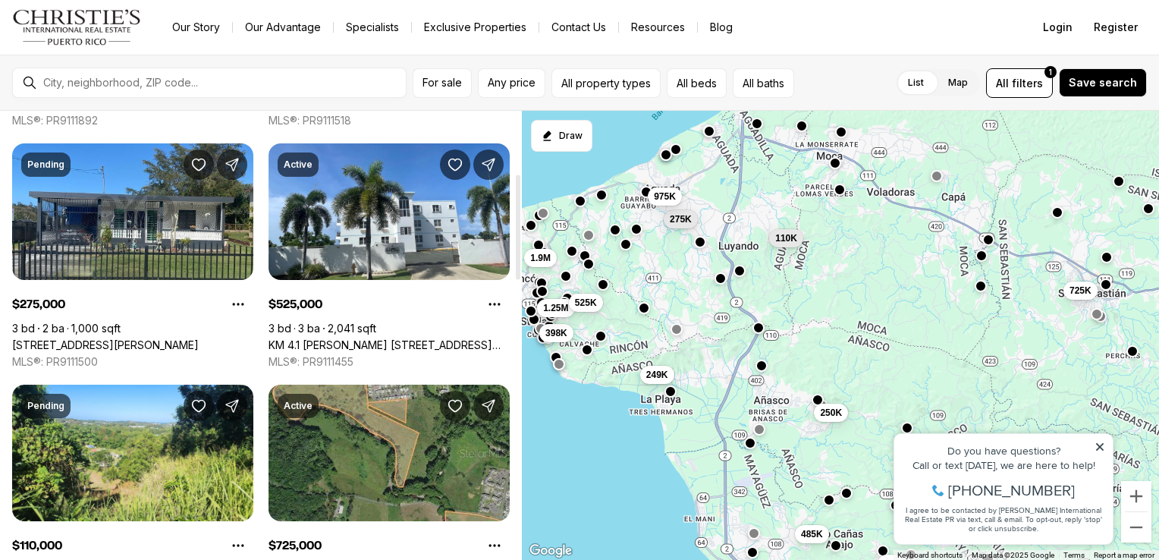
drag, startPoint x: 517, startPoint y: 205, endPoint x: 518, endPoint y: 267, distance: 62.2
click at [518, 267] on div at bounding box center [518, 226] width 5 height 105
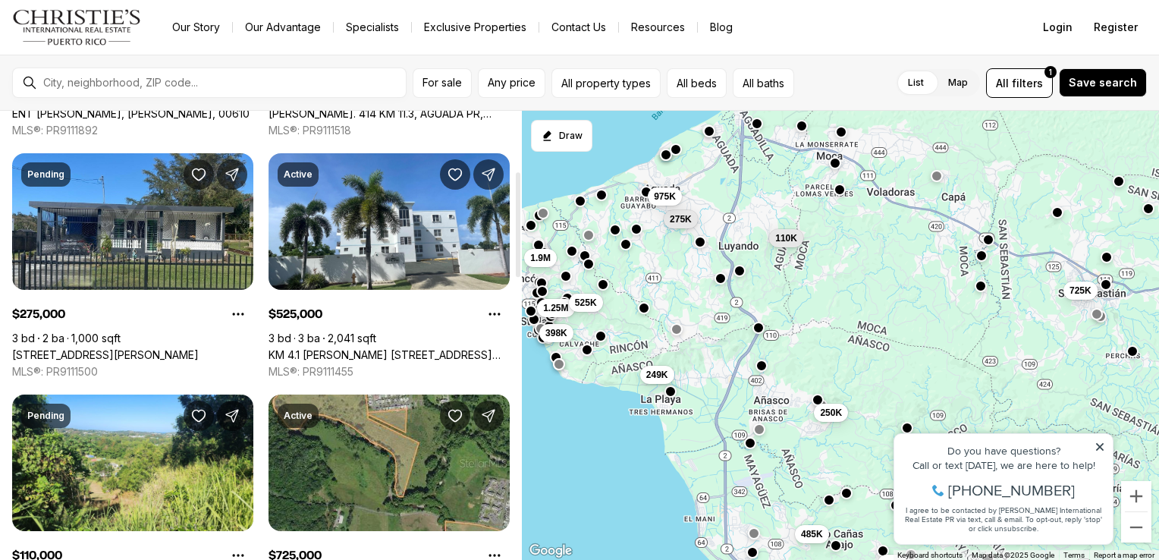
click at [519, 238] on div at bounding box center [518, 224] width 5 height 105
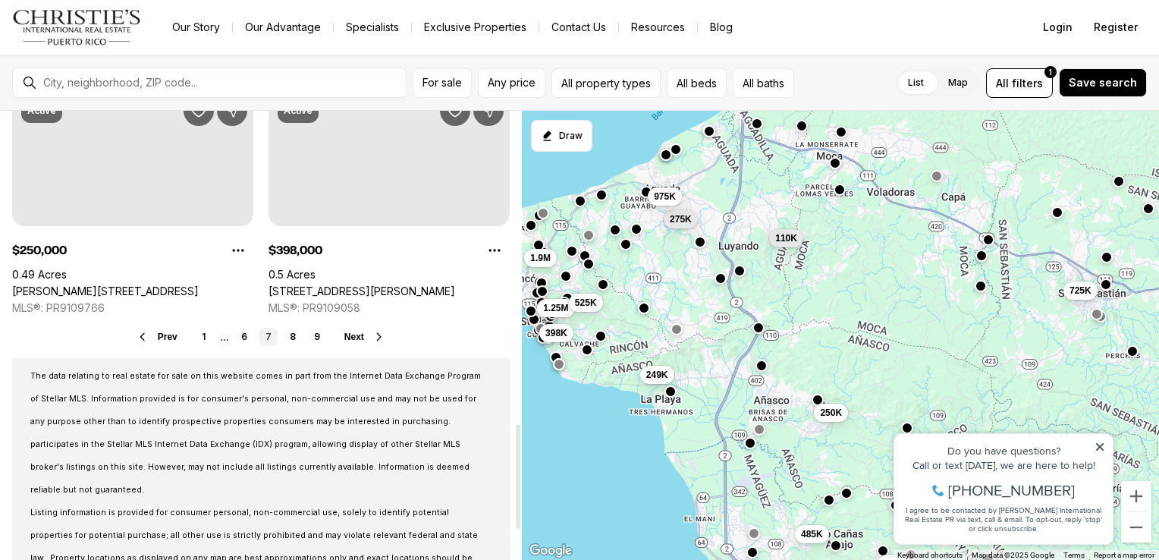
scroll to position [1359, 0]
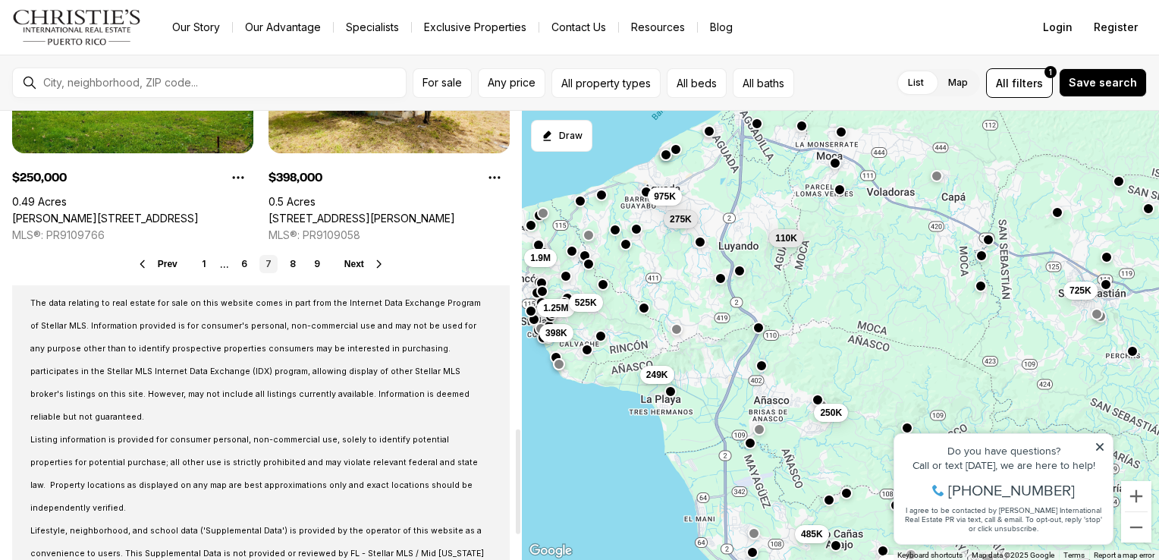
drag, startPoint x: 517, startPoint y: 236, endPoint x: 549, endPoint y: 493, distance: 259.2
click at [520, 493] on div at bounding box center [518, 481] width 5 height 105
click at [360, 264] on span "Next" at bounding box center [354, 264] width 20 height 11
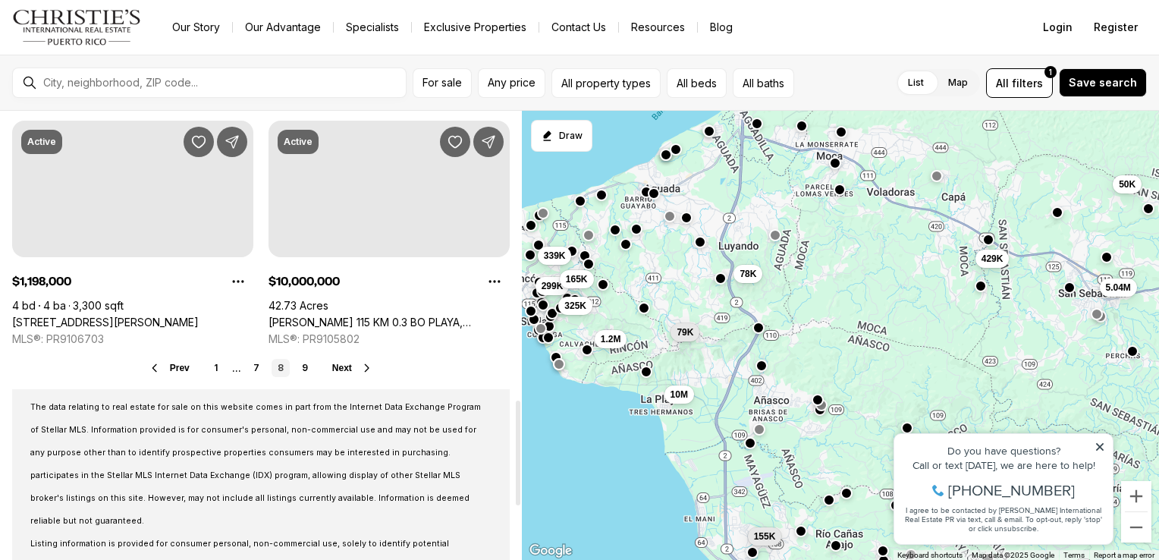
scroll to position [1268, 0]
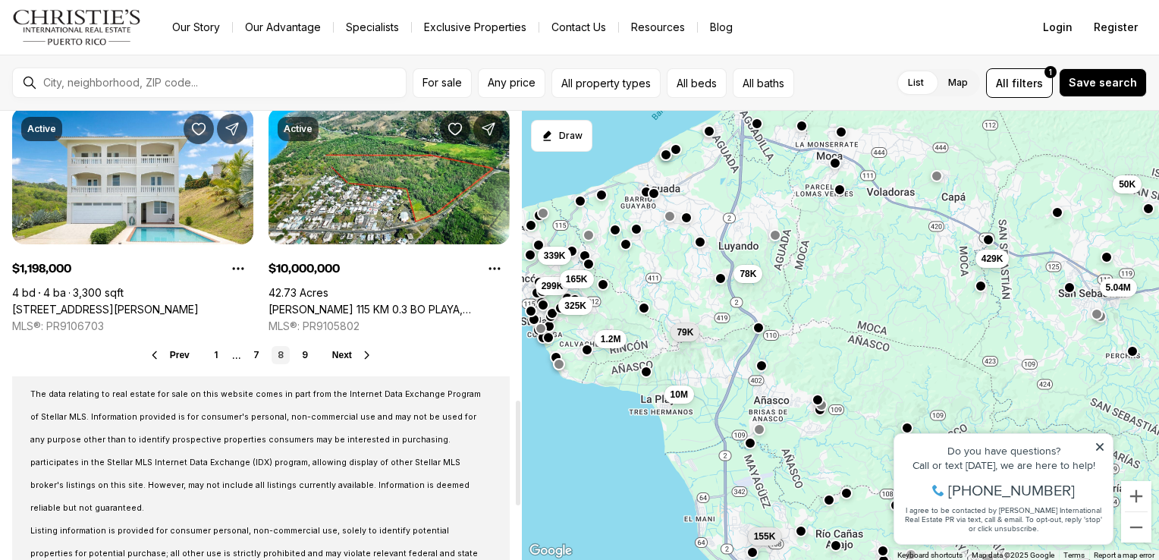
drag, startPoint x: 517, startPoint y: 210, endPoint x: 534, endPoint y: 505, distance: 295.5
click at [520, 505] on div at bounding box center [518, 452] width 5 height 105
click at [349, 353] on span "Next" at bounding box center [342, 355] width 20 height 11
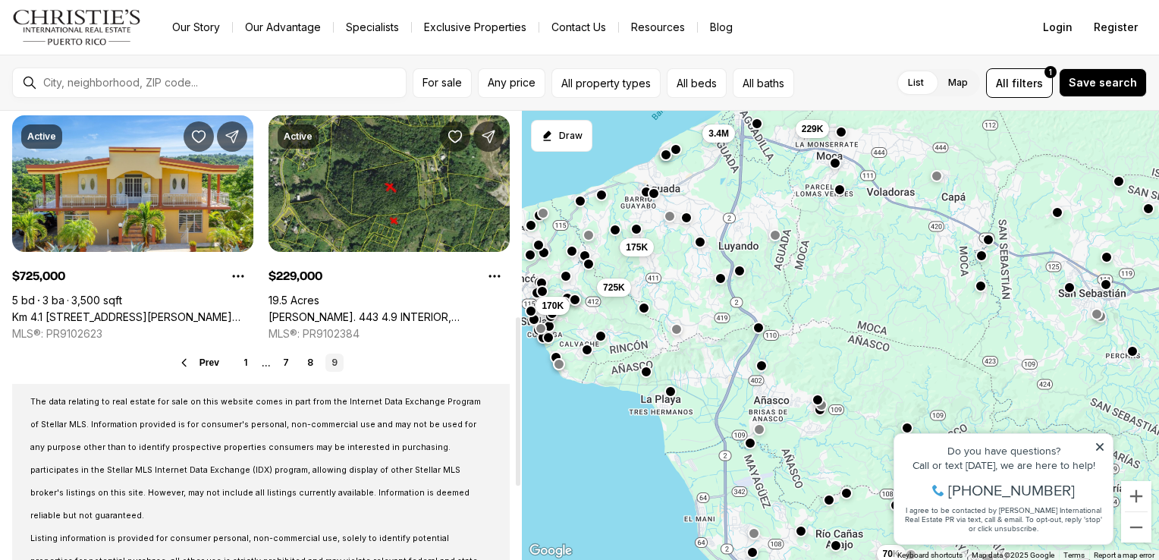
scroll to position [549, 0]
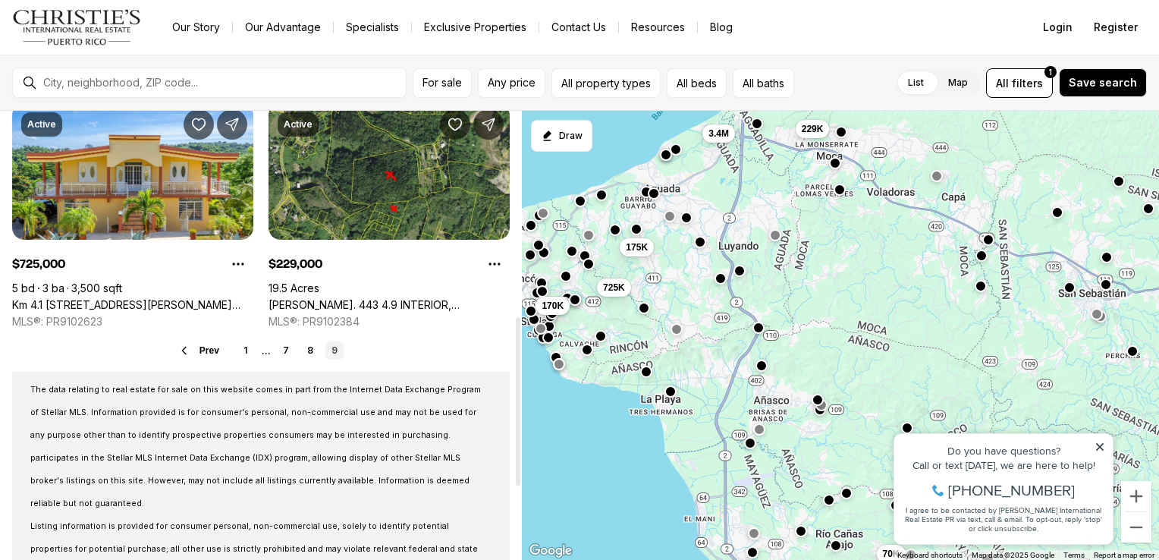
drag, startPoint x: 519, startPoint y: 206, endPoint x: 531, endPoint y: 411, distance: 205.9
click at [520, 411] on div at bounding box center [518, 401] width 5 height 168
click at [440, 83] on span "For sale" at bounding box center [441, 83] width 39 height 12
